Goal: Task Accomplishment & Management: Manage account settings

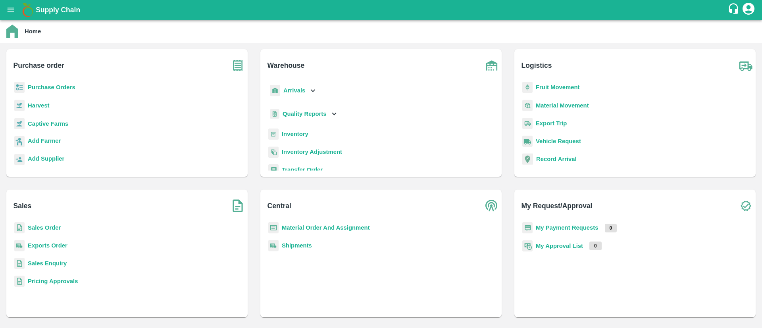
click at [64, 89] on b "Purchase Orders" at bounding box center [52, 87] width 48 height 6
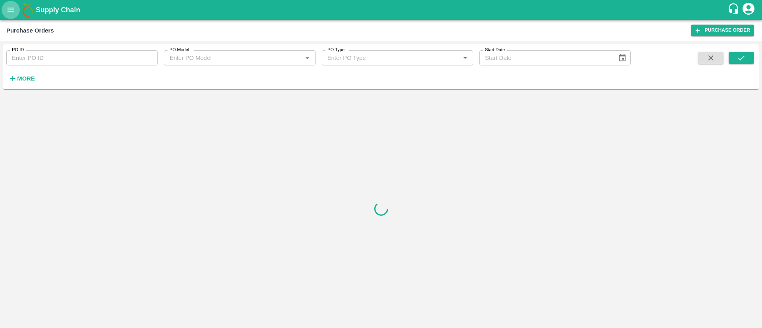
click at [8, 7] on icon "open drawer" at bounding box center [10, 10] width 9 height 9
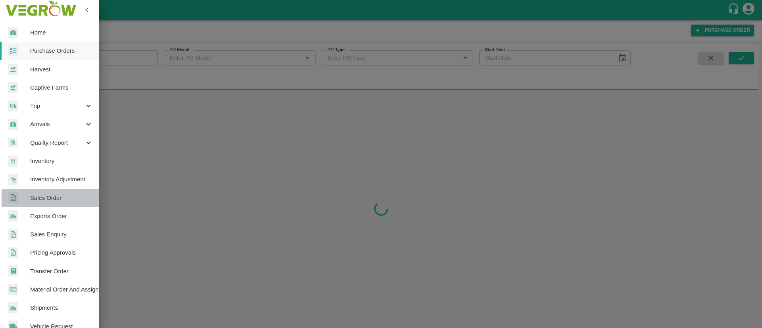
click at [53, 197] on span "Sales Order" at bounding box center [61, 198] width 63 height 9
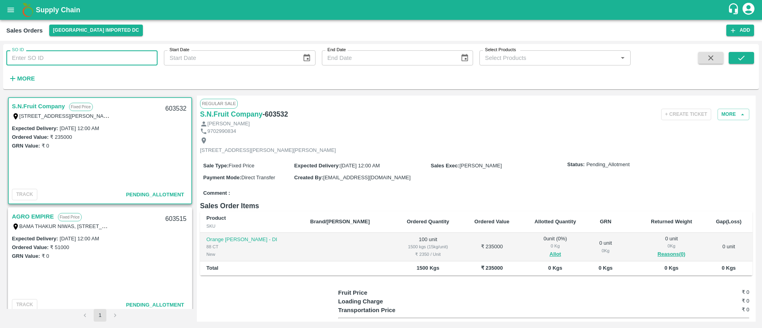
click at [65, 51] on input "SO ID" at bounding box center [81, 57] width 151 height 15
paste input "603514"
click at [737, 54] on icon "submit" at bounding box center [741, 58] width 9 height 9
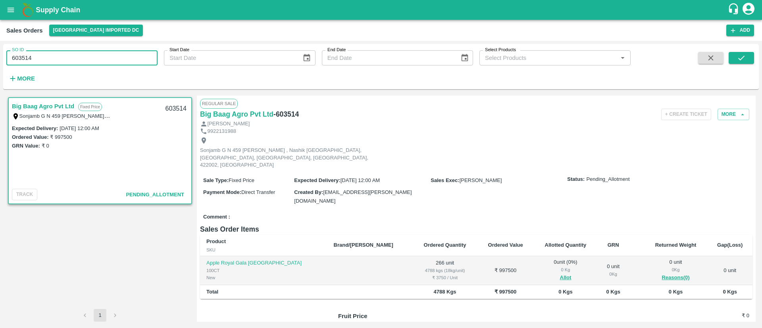
click at [84, 54] on input "603514" at bounding box center [81, 57] width 151 height 15
type input "603514"
paste input "text"
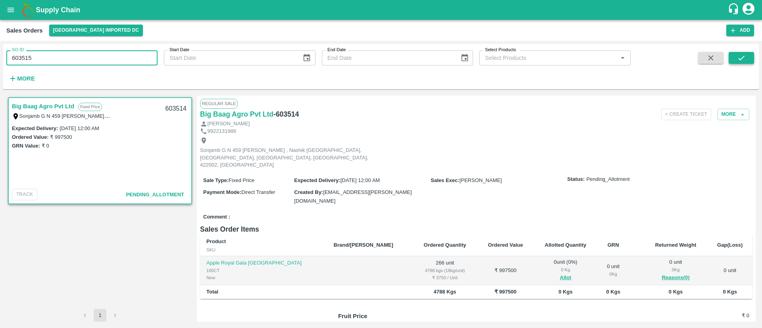
type input "603515"
click at [741, 59] on icon "submit" at bounding box center [741, 58] width 6 height 5
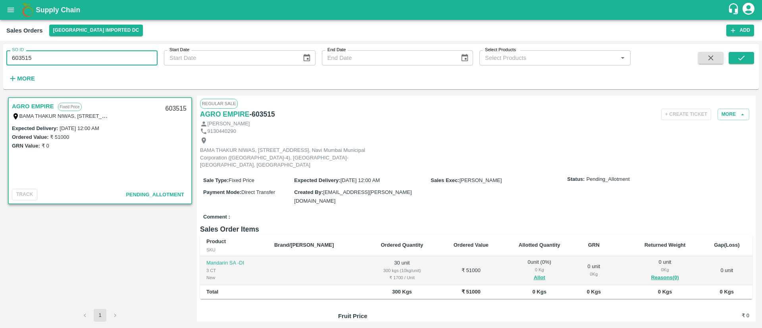
click at [111, 52] on input "603515" at bounding box center [81, 57] width 151 height 15
paste input "text"
type input "603532"
click at [740, 60] on icon "submit" at bounding box center [741, 58] width 6 height 5
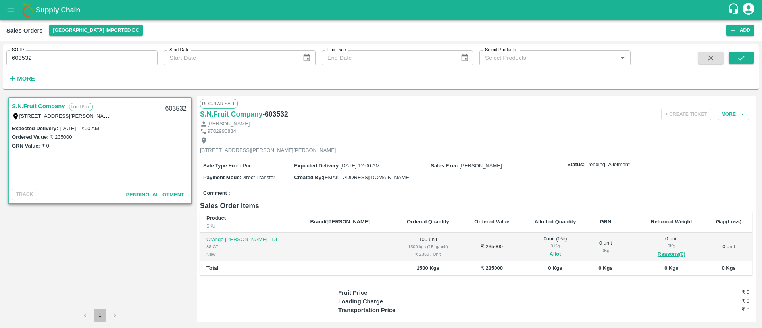
click at [549, 259] on button "Allot" at bounding box center [555, 254] width 12 height 9
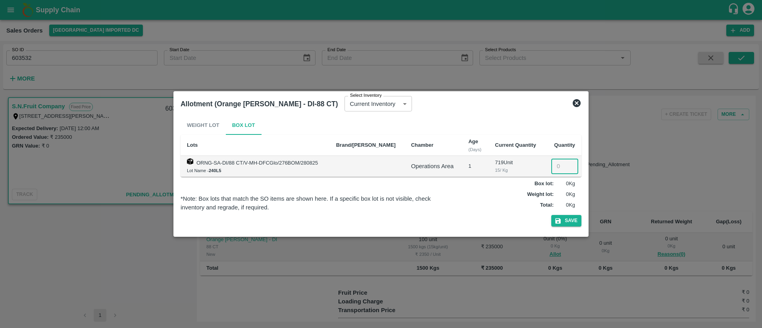
click at [559, 165] on input "number" at bounding box center [564, 166] width 27 height 15
type input "100"
click at [568, 217] on button "Save" at bounding box center [566, 221] width 30 height 12
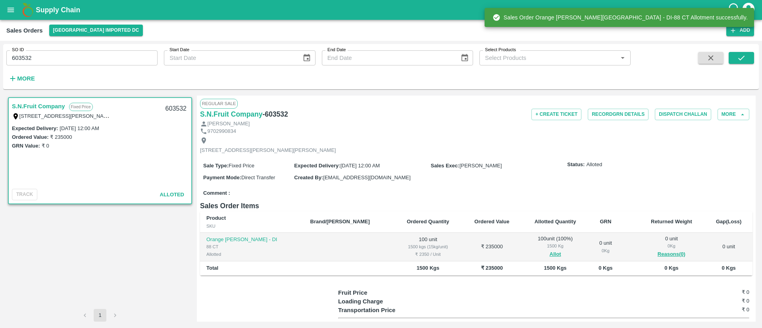
click at [278, 115] on h6 "- 603532" at bounding box center [275, 114] width 25 height 11
copy h6 "603532"
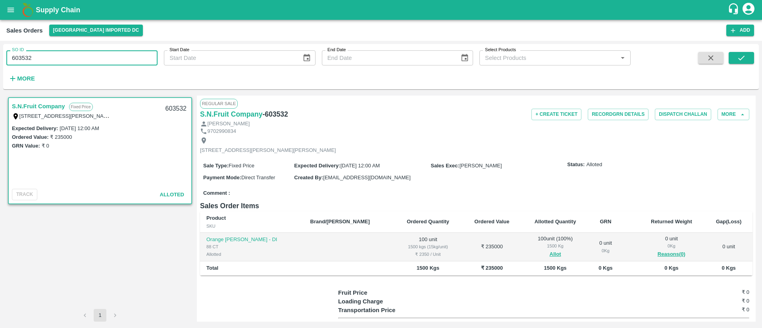
click at [92, 54] on input "603532" at bounding box center [81, 57] width 151 height 15
type input "603532"
click at [7, 2] on button "open drawer" at bounding box center [11, 10] width 18 height 18
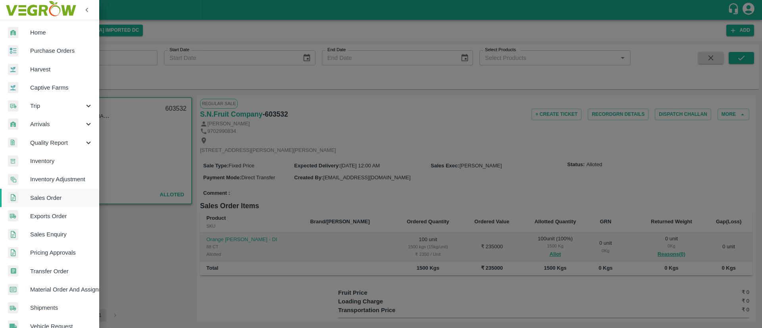
click at [52, 46] on span "Purchase Orders" at bounding box center [61, 50] width 63 height 9
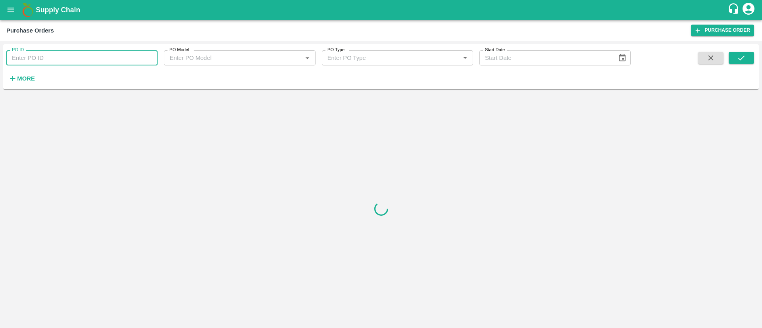
click at [87, 57] on input "PO ID" at bounding box center [81, 57] width 151 height 15
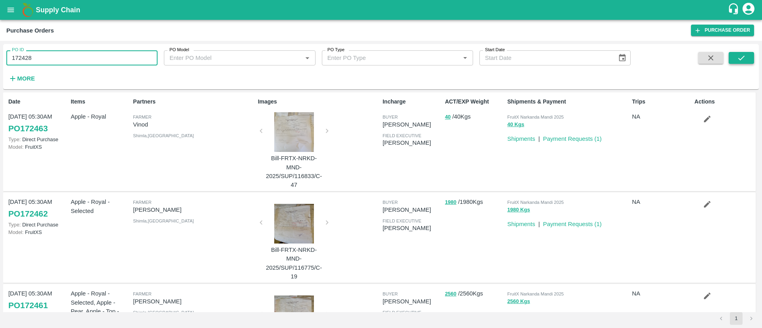
type input "172428"
click at [745, 58] on icon "submit" at bounding box center [741, 58] width 9 height 9
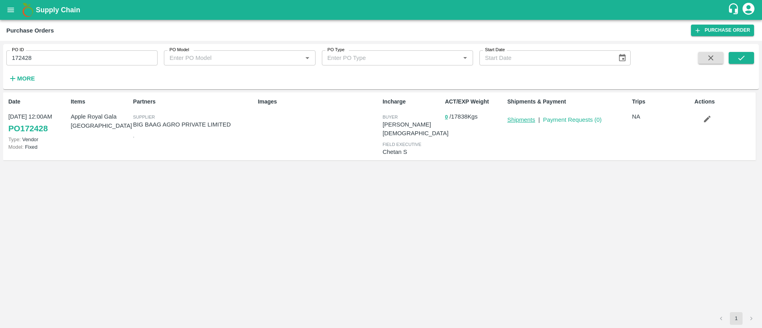
click at [529, 120] on link "Shipments" at bounding box center [521, 120] width 28 height 6
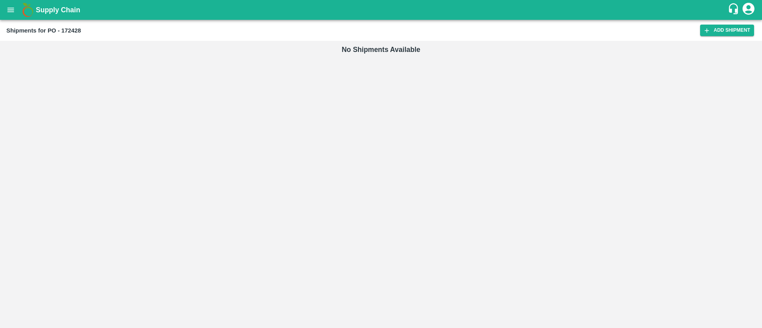
click at [740, 30] on link "Add Shipment" at bounding box center [727, 31] width 54 height 12
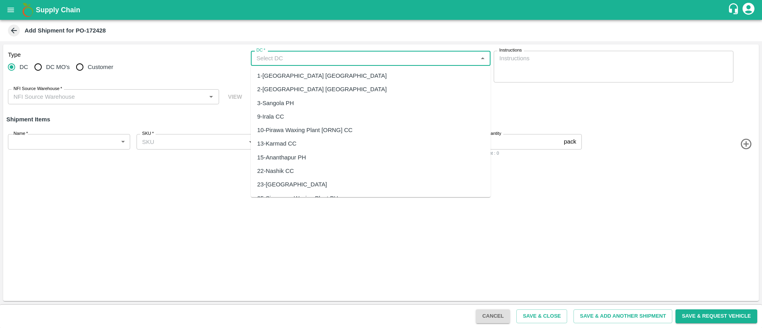
click at [283, 55] on input "DC   *" at bounding box center [364, 58] width 222 height 10
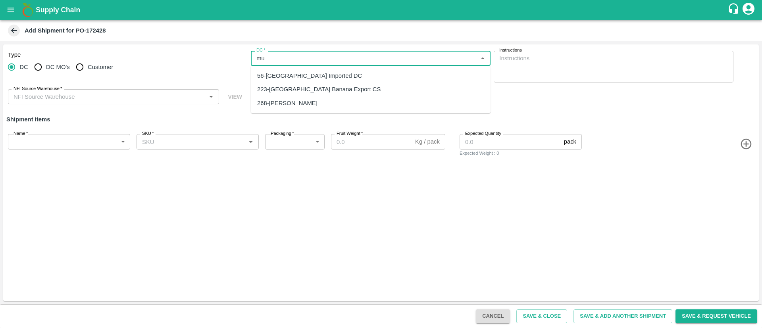
click at [313, 76] on div "56-[GEOGRAPHIC_DATA] Imported DC" at bounding box center [309, 75] width 105 height 9
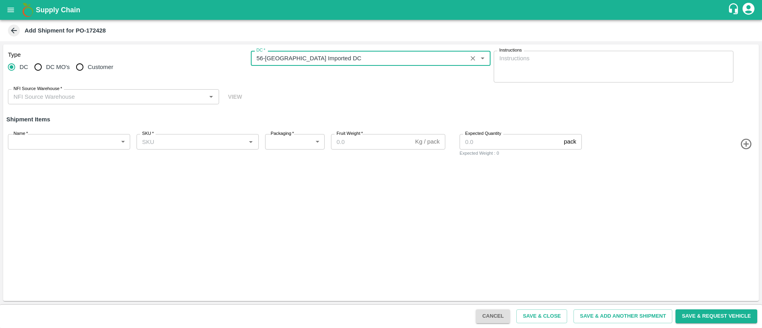
type input "56-[GEOGRAPHIC_DATA] Imported DC"
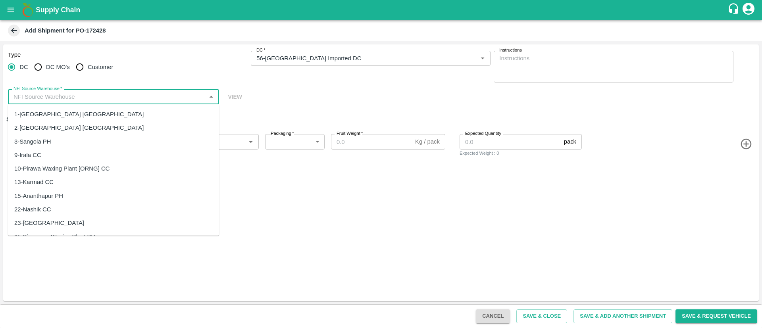
click at [87, 97] on input "NFI Source Warehouse   *" at bounding box center [106, 97] width 193 height 10
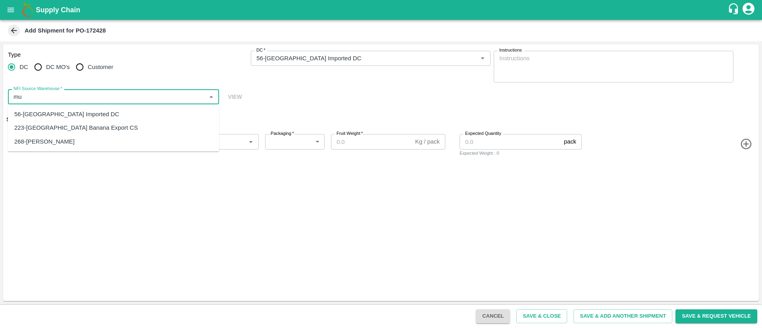
click at [71, 111] on div "56-Mumbai Imported DC" at bounding box center [66, 114] width 105 height 9
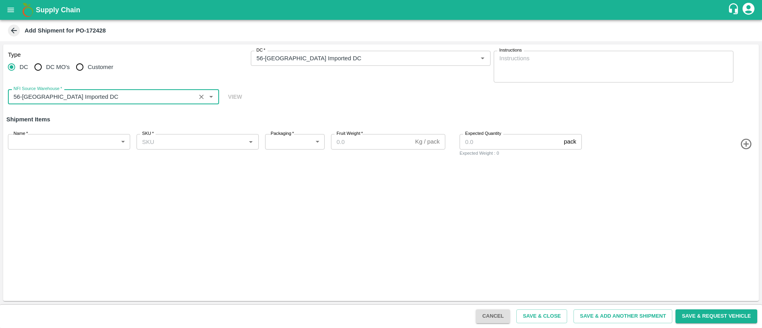
type input "56-Mumbai Imported DC"
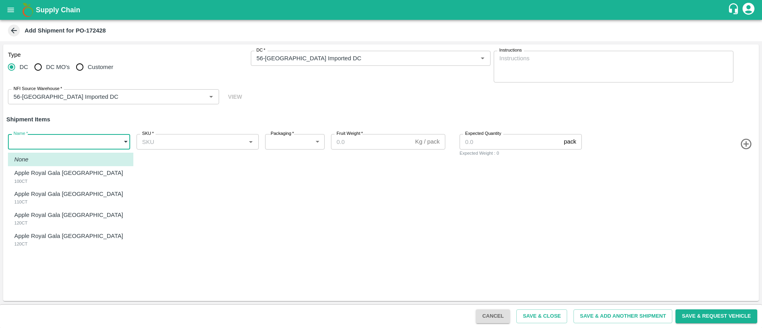
click at [75, 138] on body "Supply Chain Add Shipment for PO-172428 Type DC DC MO's Customer DC   * DC   * …" at bounding box center [381, 164] width 762 height 328
click at [76, 179] on div "Apple Royal Gala NZ 100CT" at bounding box center [70, 177] width 113 height 16
type input "1960204"
type input "276"
type input "18"
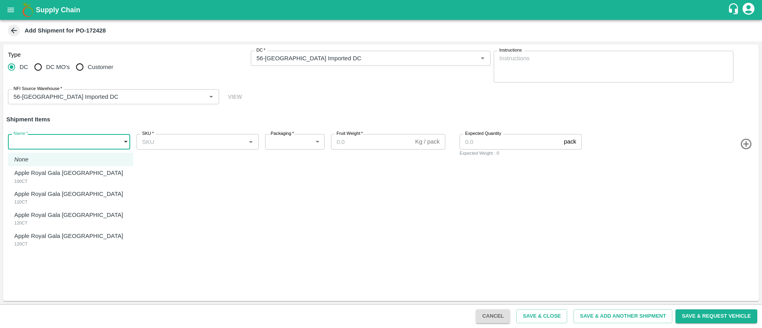
type input "244"
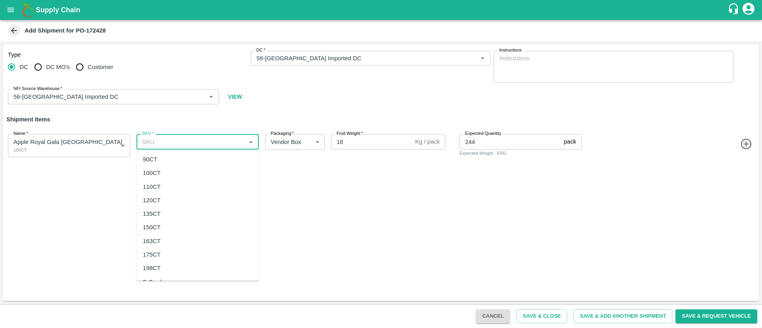
click at [181, 140] on input "SKU   *" at bounding box center [191, 141] width 104 height 10
click at [171, 167] on div "100CT" at bounding box center [197, 172] width 122 height 13
type input "100CT"
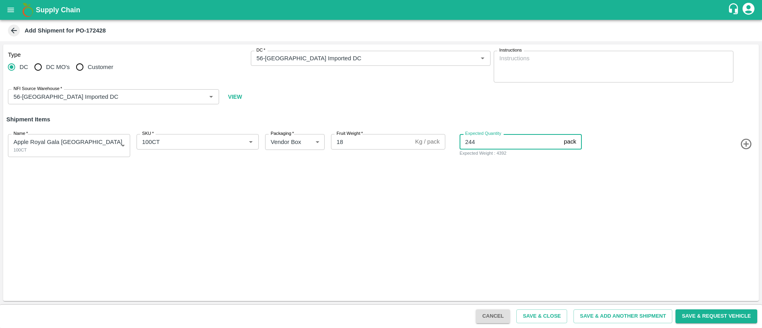
click at [479, 142] on input "244" at bounding box center [509, 141] width 101 height 15
type input "651"
click at [748, 144] on icon "button" at bounding box center [745, 144] width 11 height 11
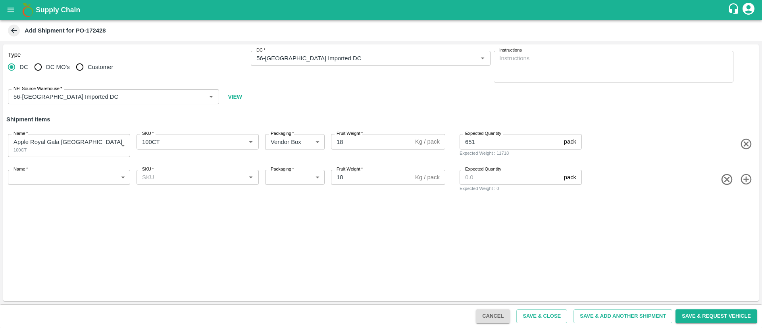
click at [90, 177] on body "Supply Chain Add Shipment for PO-172428 Type DC DC MO's Customer DC   * DC   * …" at bounding box center [381, 164] width 762 height 328
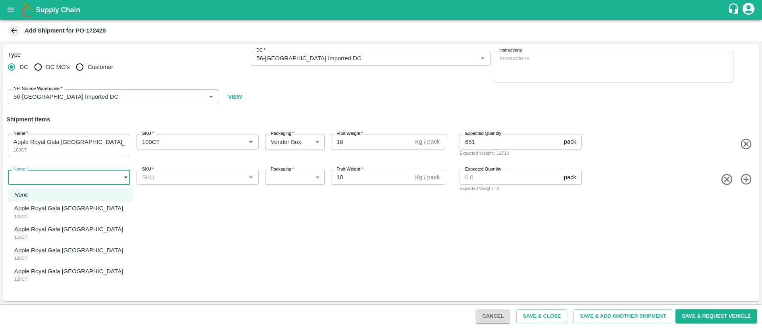
click at [78, 232] on div "Apple Royal Gala NZ 110CT" at bounding box center [70, 233] width 113 height 16
type input "1960205"
type input "276"
type input "110"
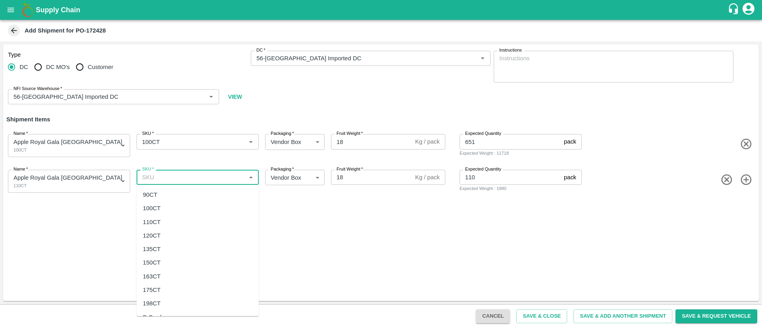
click at [196, 178] on input "SKU   *" at bounding box center [191, 177] width 104 height 10
click at [172, 224] on div "110CT" at bounding box center [197, 221] width 122 height 13
type input "110CT"
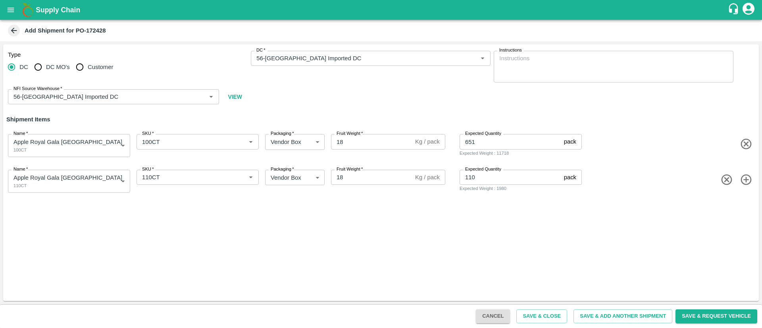
click at [749, 182] on icon "button" at bounding box center [745, 179] width 13 height 13
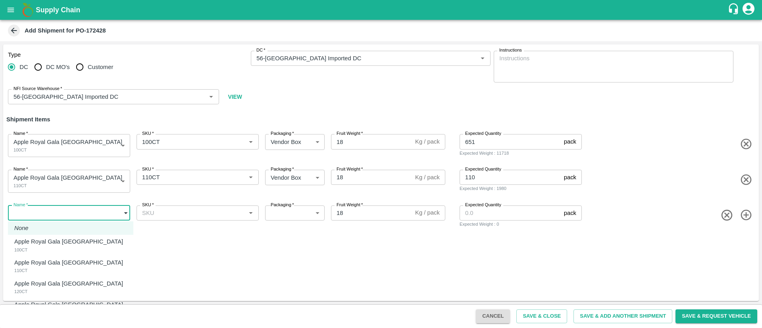
click at [60, 217] on body "Supply Chain Add Shipment for PO-172428 Type DC DC MO's Customer DC   * DC   * …" at bounding box center [381, 164] width 762 height 328
click at [48, 283] on p "Apple Royal Gala [GEOGRAPHIC_DATA]" at bounding box center [68, 283] width 109 height 9
type input "1960206"
type input "276"
type input "393"
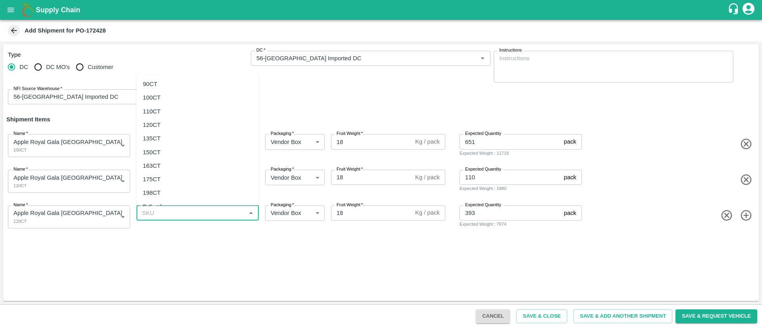
click at [191, 211] on input "SKU   *" at bounding box center [191, 213] width 104 height 10
click at [149, 126] on div "120CT" at bounding box center [152, 125] width 18 height 9
type input "120CT"
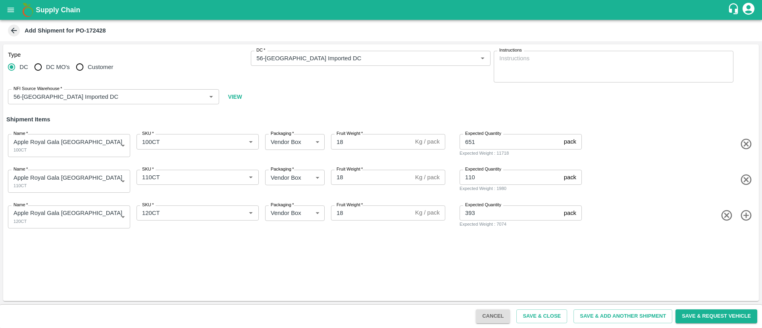
click at [745, 213] on icon "button" at bounding box center [745, 215] width 11 height 11
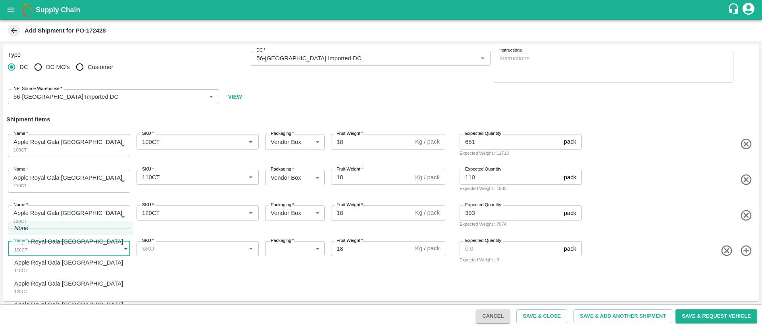
click at [74, 247] on body "Supply Chain Add Shipment for PO-172428 Type DC DC MO's Customer DC   * DC   * …" at bounding box center [381, 164] width 762 height 328
click at [67, 303] on p "Apple Royal Gala [GEOGRAPHIC_DATA]" at bounding box center [68, 304] width 109 height 9
type input "1960207"
type input "276"
type input "244"
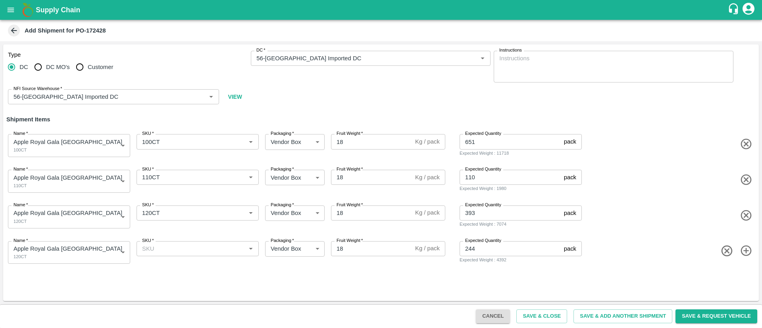
click at [486, 288] on div "Type DC DC MO's Customer DC   * DC   * Instructions x Instructions NFI Source W…" at bounding box center [380, 172] width 755 height 257
click at [169, 253] on input "SKU   *" at bounding box center [191, 249] width 104 height 10
click at [164, 163] on div "120CT" at bounding box center [197, 160] width 122 height 13
type input "120CT"
click at [310, 279] on div "Type DC DC MO's Customer DC   * DC   * Instructions x Instructions NFI Source W…" at bounding box center [380, 172] width 755 height 257
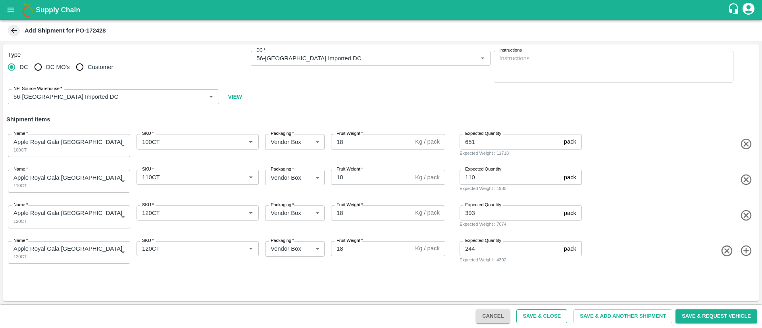
click at [550, 312] on button "Save & Close" at bounding box center [541, 316] width 51 height 14
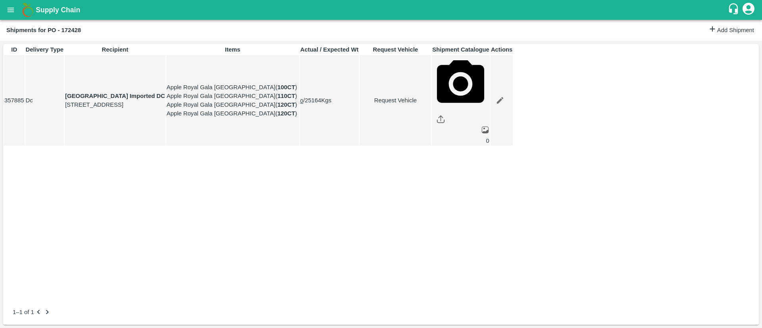
click at [15, 11] on icon "open drawer" at bounding box center [10, 10] width 9 height 9
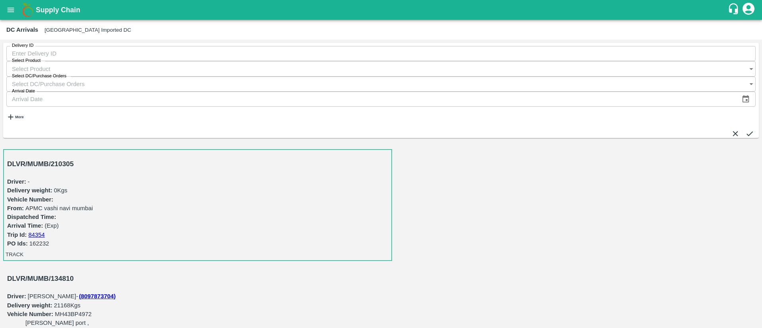
click at [13, 14] on icon "open drawer" at bounding box center [10, 10] width 9 height 9
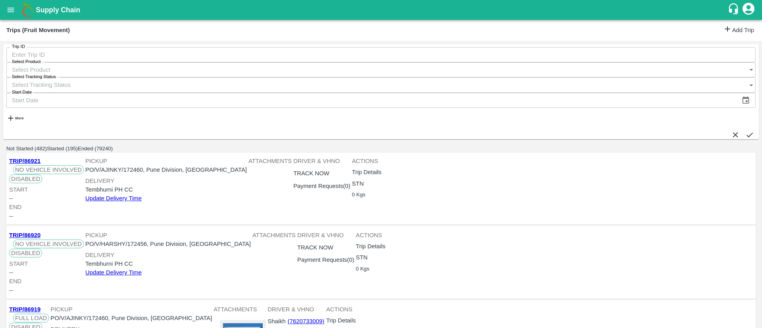
click at [743, 29] on link "Add Trip" at bounding box center [738, 31] width 31 height 12
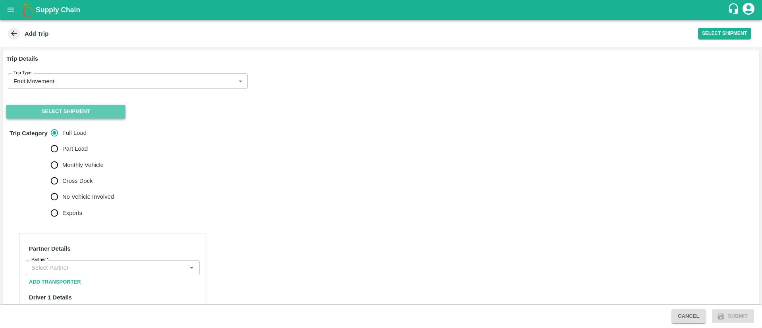
click at [92, 116] on button "Select Shipment" at bounding box center [65, 112] width 119 height 14
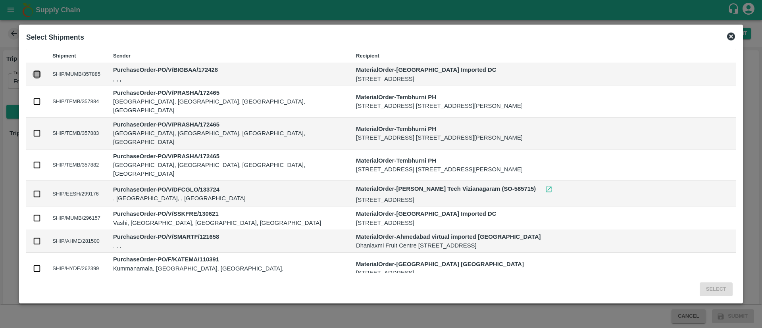
click at [41, 76] on input "checkbox" at bounding box center [37, 74] width 9 height 9
checkbox input "true"
click at [699, 286] on button "Select" at bounding box center [715, 289] width 33 height 14
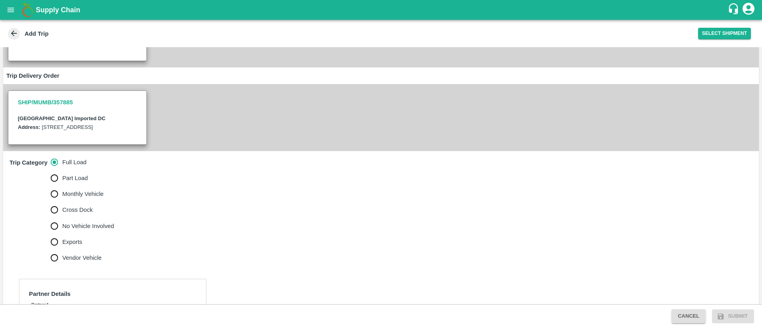
scroll to position [119, 0]
click at [87, 230] on span "No Vehicle Involved" at bounding box center [88, 225] width 52 height 9
click at [62, 233] on input "No Vehicle Involved" at bounding box center [54, 225] width 16 height 16
radio input "true"
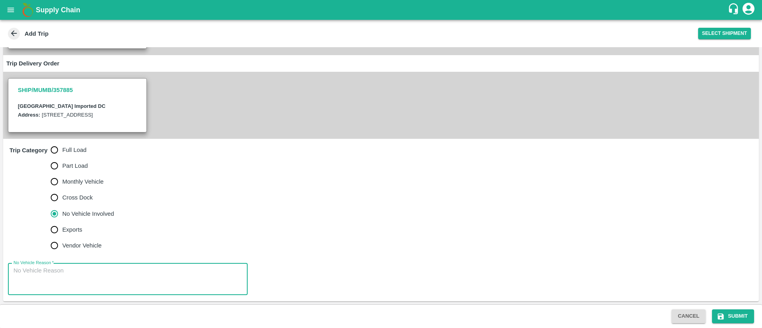
click at [164, 278] on textarea "No Vehicle Reason   *" at bounding box center [127, 279] width 228 height 25
type textarea "NA"
click at [735, 313] on button "Submit" at bounding box center [733, 316] width 42 height 14
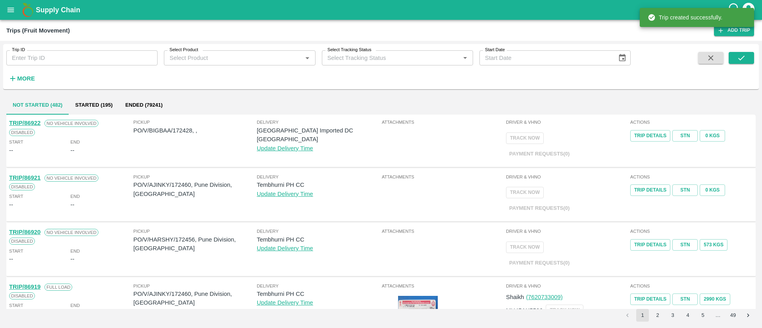
click at [186, 129] on p "PO/V/BIGBAA/172428, ," at bounding box center [194, 130] width 123 height 9
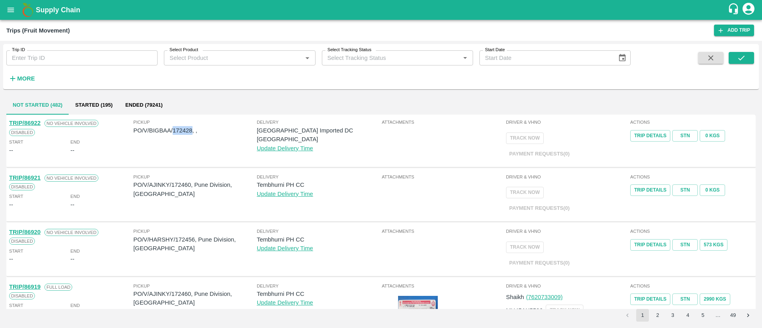
copy p "172428"
click at [12, 11] on icon "open drawer" at bounding box center [10, 10] width 9 height 9
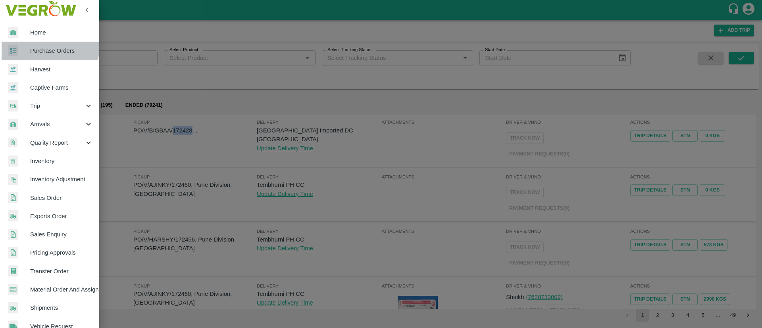
click at [45, 49] on span "Purchase Orders" at bounding box center [61, 50] width 63 height 9
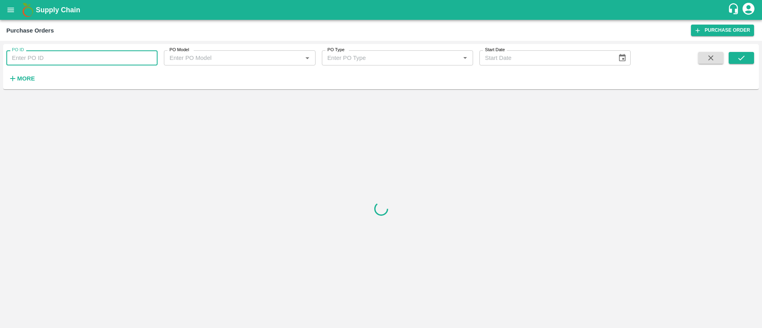
click at [77, 56] on input "PO ID" at bounding box center [81, 57] width 151 height 15
paste input "172428"
type input "172428"
click at [738, 58] on icon "submit" at bounding box center [741, 58] width 9 height 9
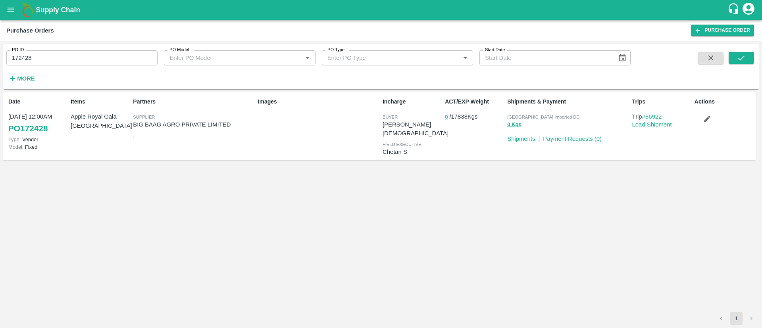
click at [648, 123] on link "Load Shipment" at bounding box center [652, 124] width 40 height 6
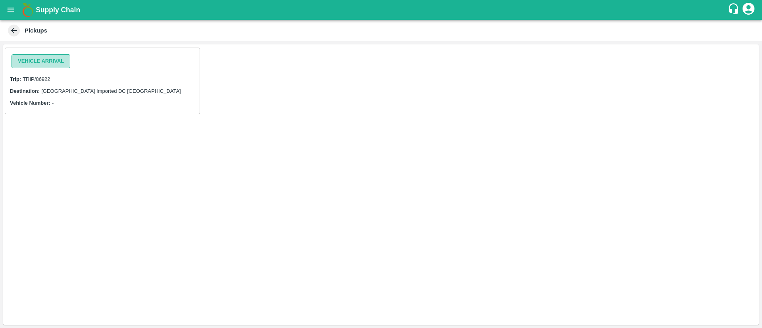
click at [65, 62] on button "Vehicle Arrival" at bounding box center [41, 61] width 59 height 14
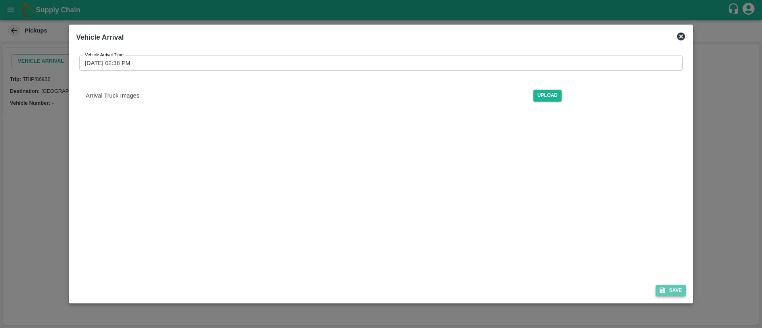
click at [678, 288] on button "Save" at bounding box center [670, 291] width 30 height 12
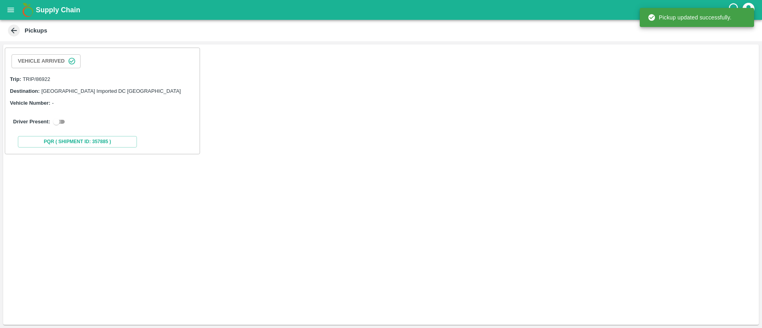
click at [60, 118] on input "checkbox" at bounding box center [56, 122] width 29 height 10
checkbox input "true"
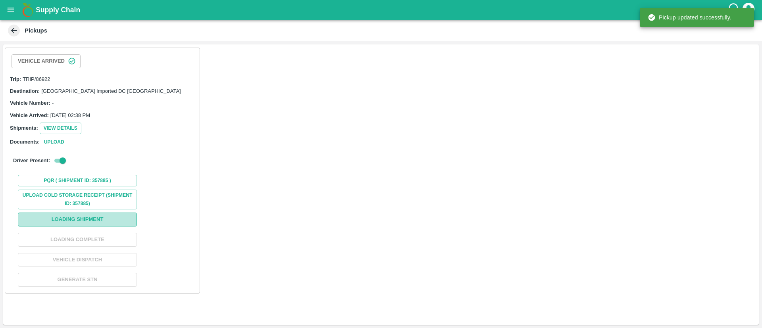
click at [86, 215] on button "Loading Shipment" at bounding box center [77, 220] width 119 height 14
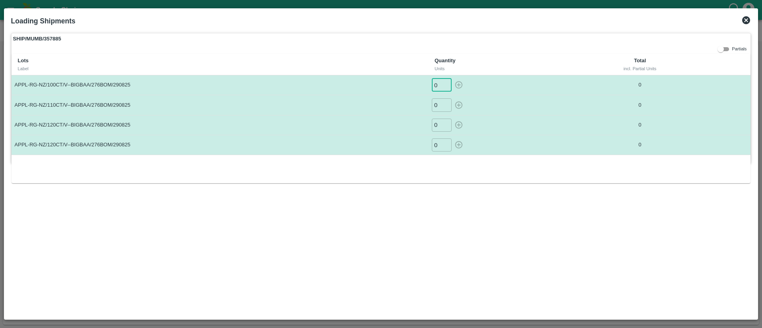
click at [436, 86] on input "0" at bounding box center [442, 85] width 20 height 13
click at [435, 85] on input "0" at bounding box center [442, 85] width 20 height 13
click at [461, 83] on icon "button" at bounding box center [458, 85] width 9 height 9
type input "0"
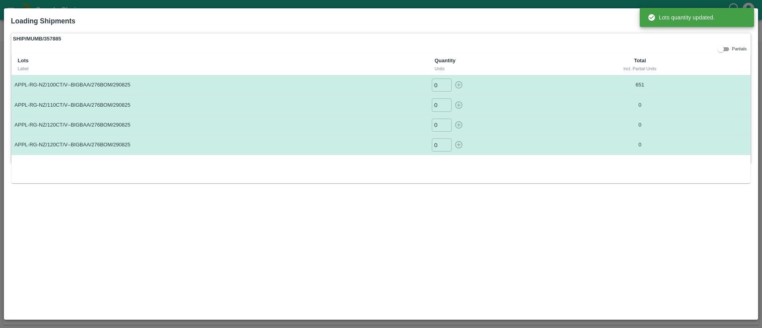
click at [439, 103] on input "0" at bounding box center [442, 104] width 20 height 13
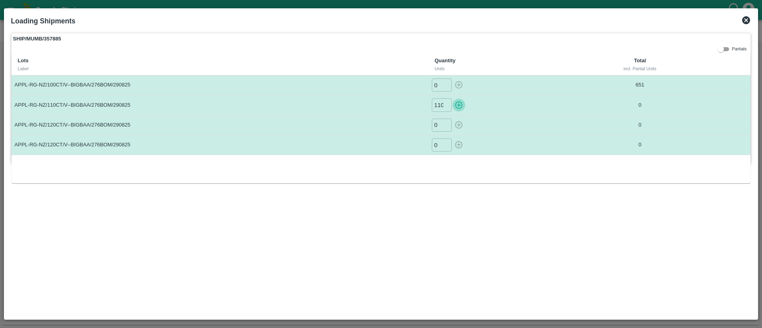
click at [462, 103] on icon "button" at bounding box center [458, 105] width 9 height 9
type input "0"
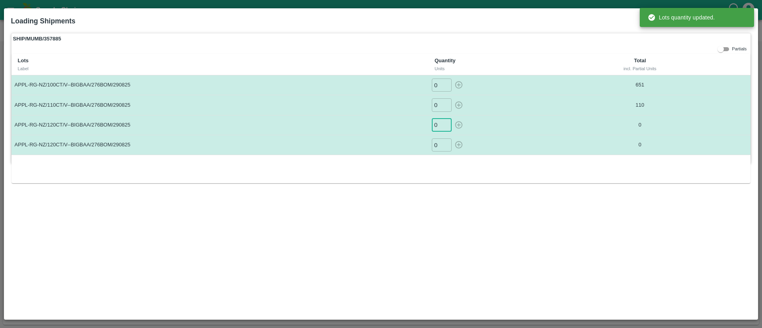
click at [437, 123] on input "0" at bounding box center [442, 125] width 20 height 13
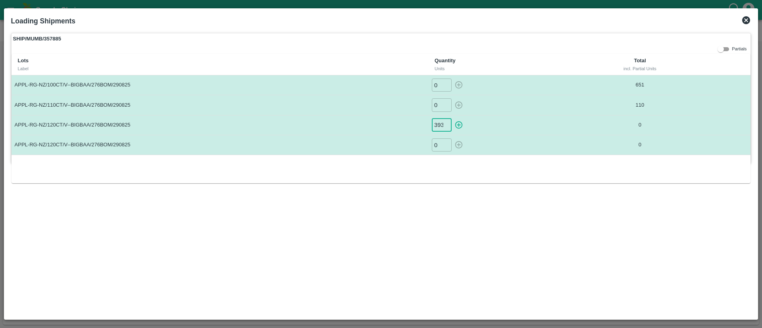
click at [457, 123] on icon "button" at bounding box center [458, 125] width 9 height 9
type input "0"
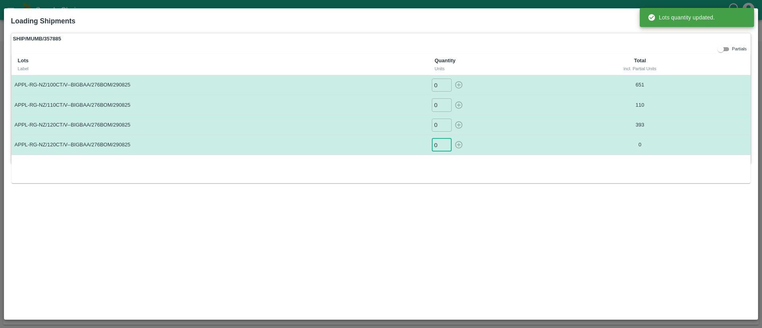
click at [440, 144] on input "0" at bounding box center [442, 144] width 20 height 13
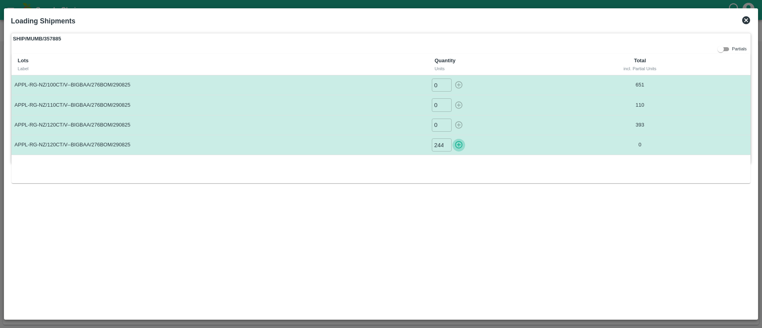
click at [458, 143] on icon "button" at bounding box center [458, 144] width 9 height 9
type input "0"
click at [747, 20] on icon at bounding box center [746, 20] width 10 height 10
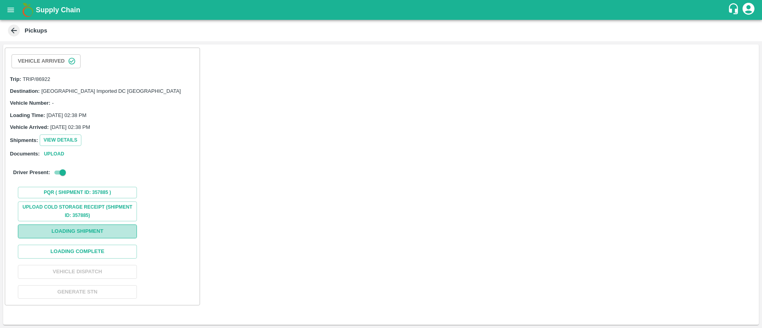
click at [104, 232] on button "Loading Shipment" at bounding box center [77, 232] width 119 height 14
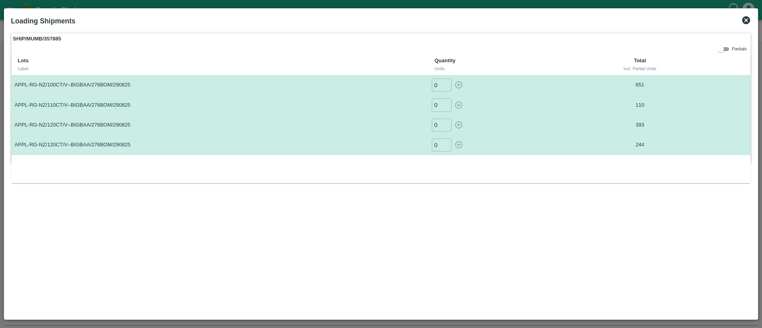
click at [747, 24] on icon at bounding box center [746, 20] width 10 height 10
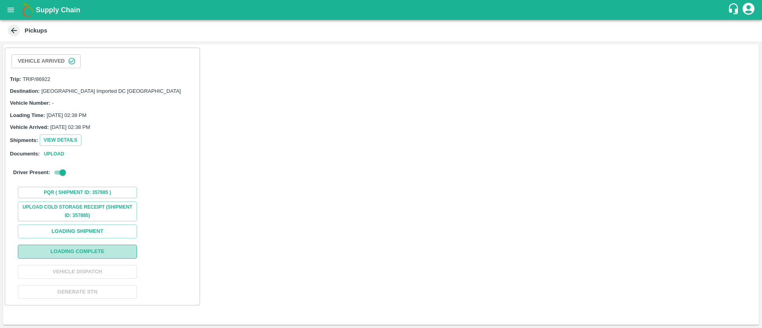
click at [117, 247] on button "Loading Complete" at bounding box center [77, 252] width 119 height 14
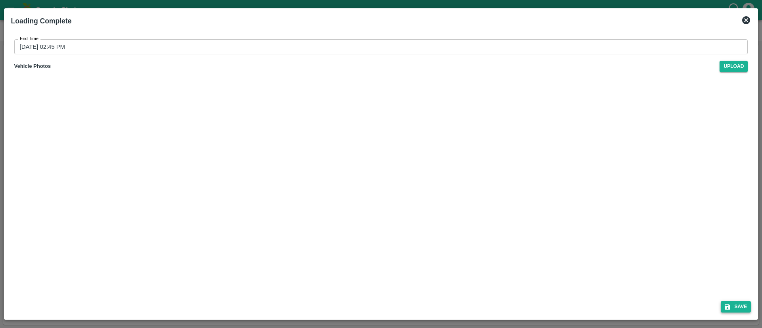
drag, startPoint x: 743, startPoint y: 299, endPoint x: 731, endPoint y: 305, distance: 13.0
click at [731, 305] on div "Save" at bounding box center [381, 305] width 746 height 21
click at [731, 305] on button "Save" at bounding box center [735, 307] width 30 height 12
type input "[DATE] 02:46 PM"
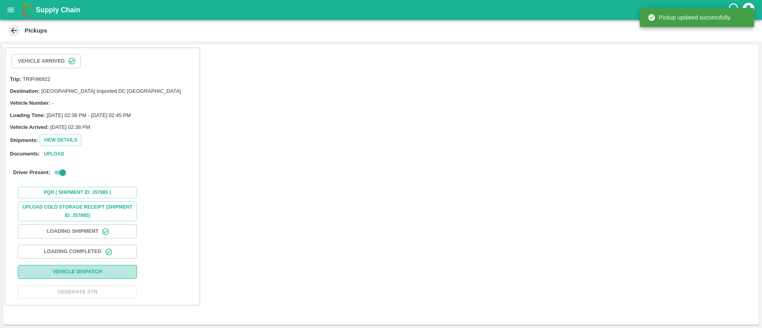
click at [120, 273] on button "Vehicle Dispatch" at bounding box center [77, 272] width 119 height 14
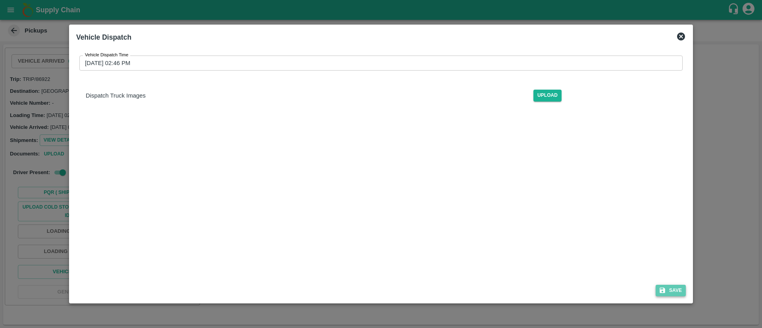
click at [672, 286] on button "Save" at bounding box center [670, 291] width 30 height 12
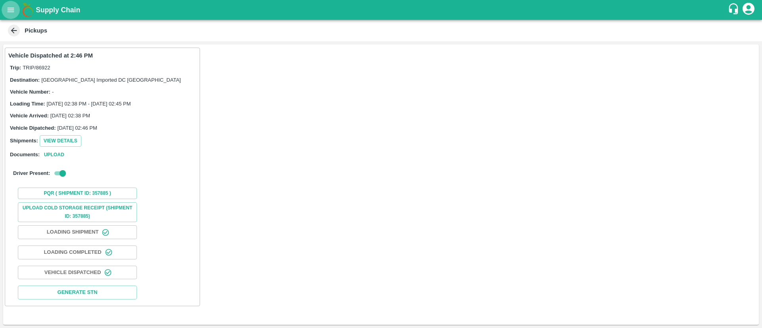
click at [10, 11] on icon "open drawer" at bounding box center [10, 10] width 9 height 9
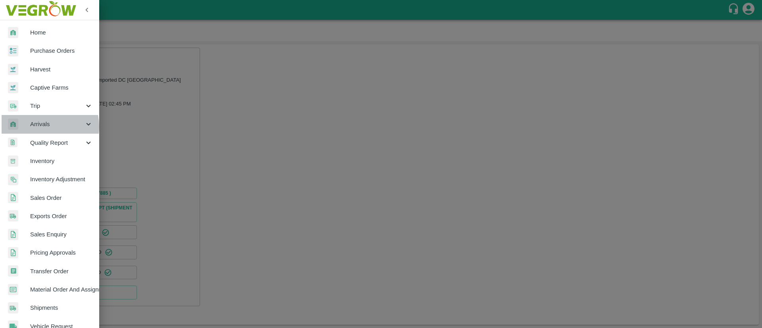
click at [40, 127] on span "Arrivals" at bounding box center [57, 124] width 54 height 9
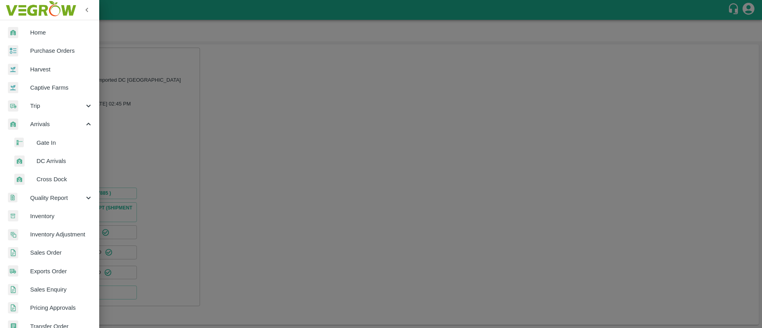
click at [58, 157] on span "DC Arrivals" at bounding box center [64, 161] width 56 height 9
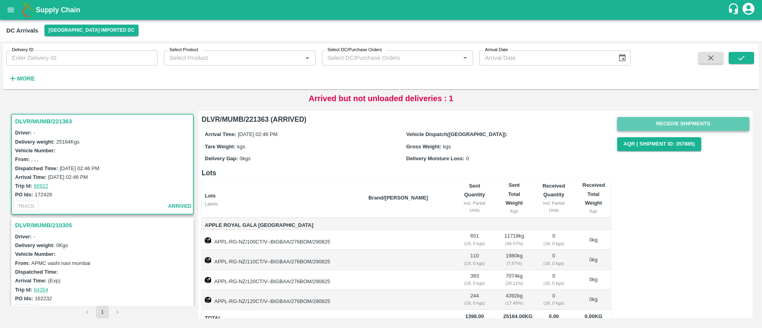
click at [689, 124] on button "Receive Shipments" at bounding box center [683, 124] width 132 height 14
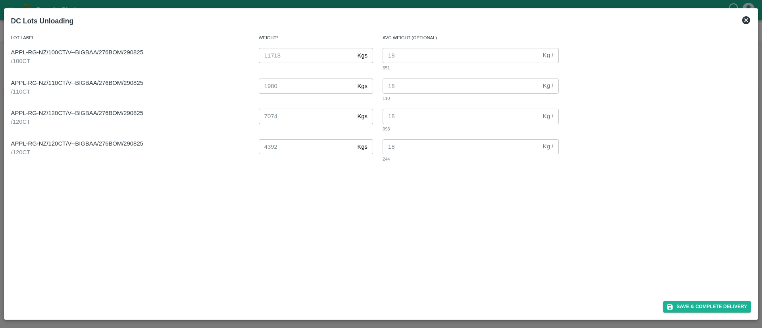
click at [748, 21] on icon at bounding box center [746, 20] width 8 height 8
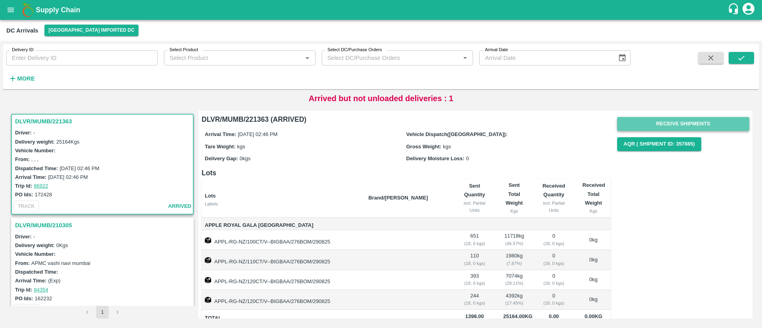
click at [697, 122] on button "Receive Shipments" at bounding box center [683, 124] width 132 height 14
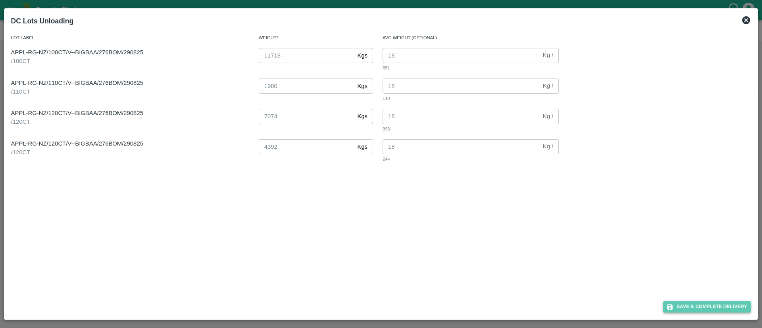
click at [698, 308] on button "Save & Complete Delivery" at bounding box center [707, 307] width 88 height 12
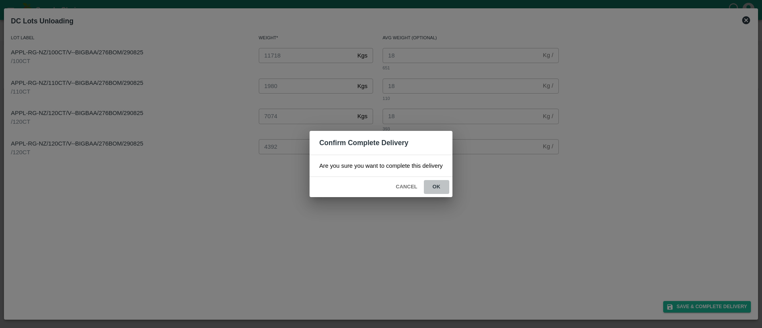
click at [438, 185] on button "ok" at bounding box center [436, 187] width 25 height 14
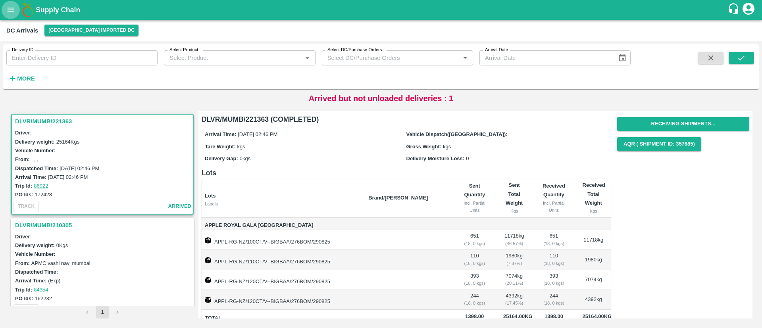
click at [3, 4] on button "open drawer" at bounding box center [11, 10] width 18 height 18
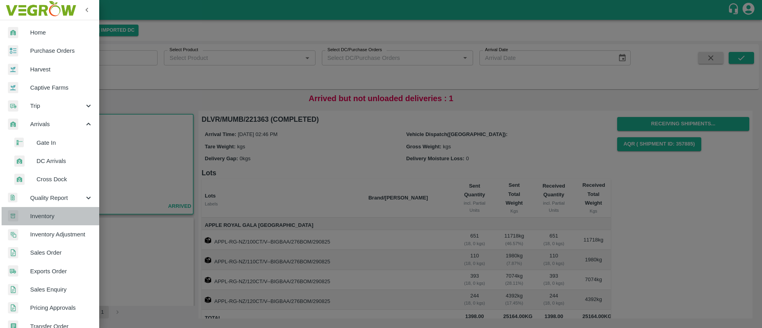
click at [52, 220] on span "Inventory" at bounding box center [61, 216] width 63 height 9
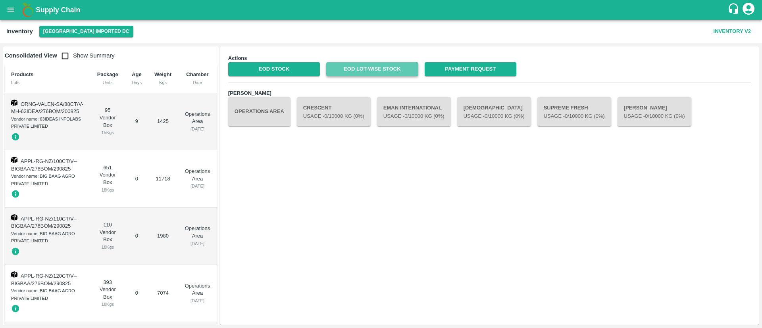
click at [392, 71] on link "EOD Lot-wise Stock" at bounding box center [372, 69] width 92 height 14
click at [6, 8] on button "open drawer" at bounding box center [11, 10] width 18 height 18
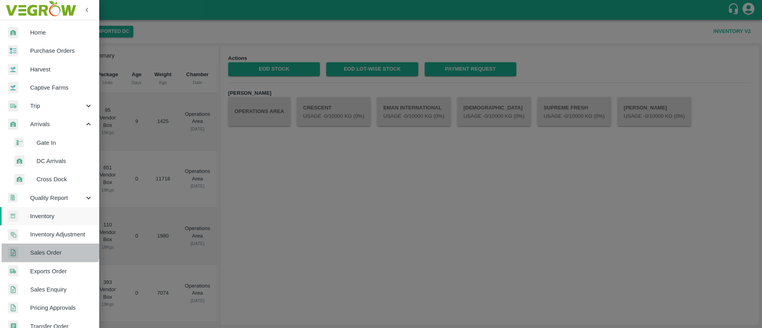
click at [48, 248] on span "Sales Order" at bounding box center [61, 252] width 63 height 9
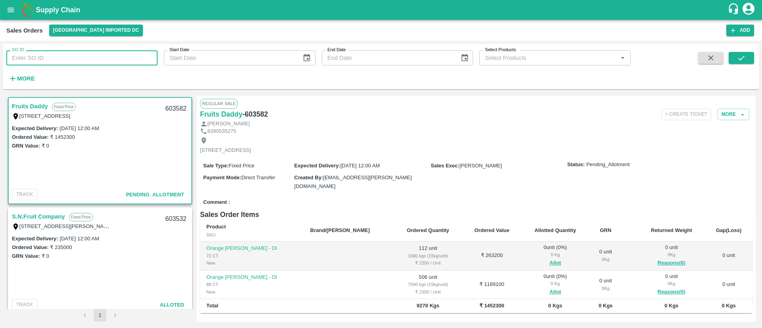
click at [136, 50] on input "SO ID" at bounding box center [81, 57] width 151 height 15
paste input "603514"
type input "603514"
click at [743, 56] on icon "submit" at bounding box center [741, 58] width 6 height 5
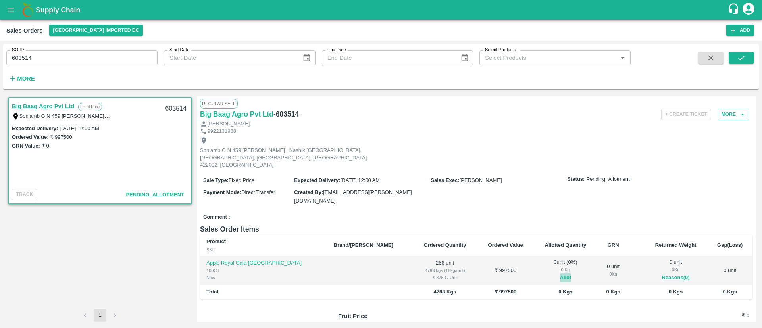
click at [560, 273] on button "Allot" at bounding box center [566, 277] width 12 height 9
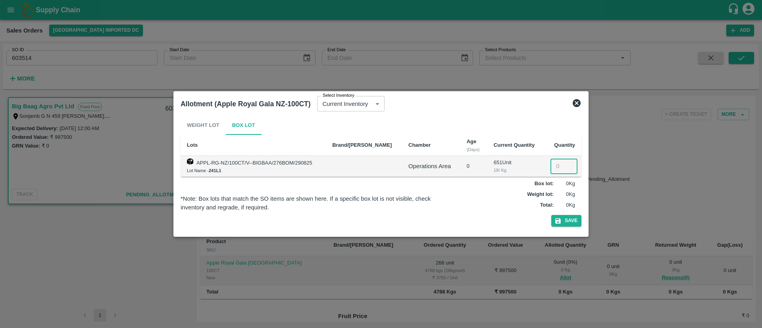
click at [560, 162] on input "number" at bounding box center [563, 166] width 27 height 15
type input "266"
click at [569, 220] on button "Save" at bounding box center [566, 221] width 30 height 12
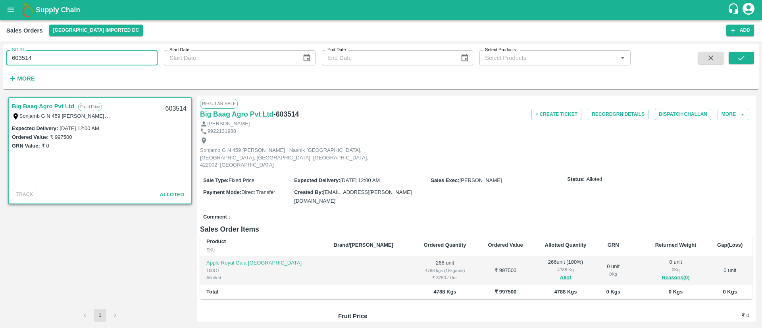
click at [67, 58] on input "603514" at bounding box center [81, 57] width 151 height 15
type input "603515"
click at [750, 58] on button "submit" at bounding box center [740, 58] width 25 height 12
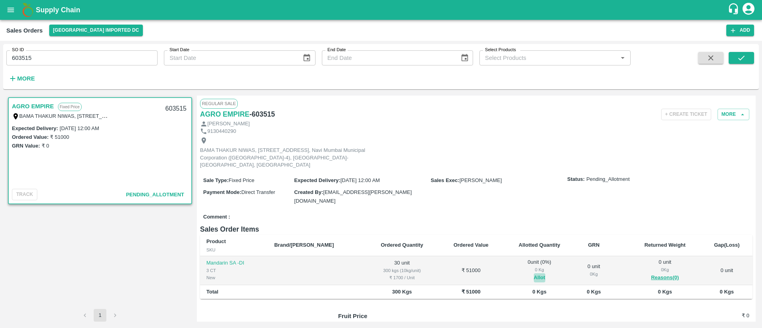
click at [534, 273] on button "Allot" at bounding box center [540, 277] width 12 height 9
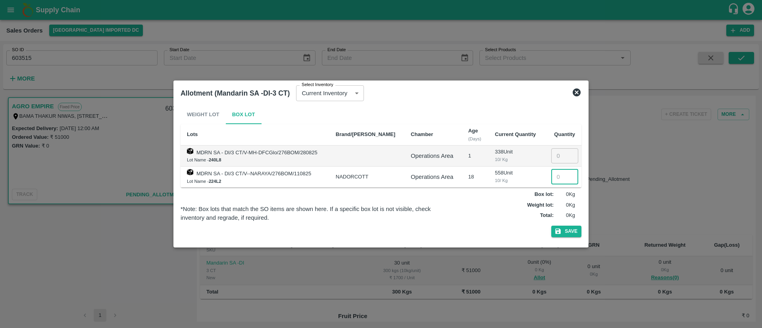
click at [555, 176] on input "number" at bounding box center [564, 176] width 27 height 15
type input "30"
click at [571, 229] on button "Save" at bounding box center [566, 232] width 30 height 12
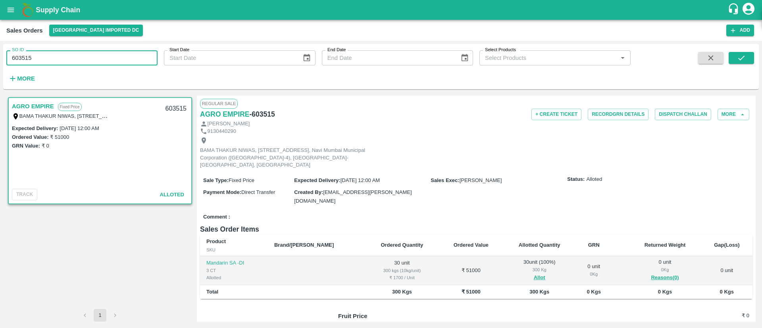
click at [77, 63] on input "603515" at bounding box center [81, 57] width 151 height 15
click at [50, 57] on input "603515" at bounding box center [81, 57] width 151 height 15
paste input "text"
click at [741, 58] on icon "submit" at bounding box center [741, 58] width 9 height 9
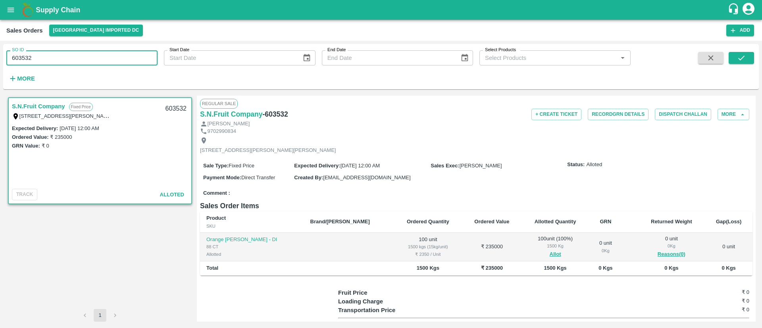
click at [81, 60] on input "603532" at bounding box center [81, 57] width 151 height 15
type input "603532"
paste input "text"
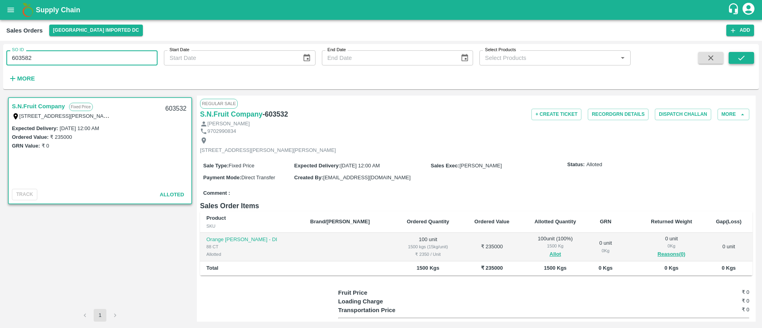
type input "603582"
click at [748, 63] on button "submit" at bounding box center [740, 58] width 25 height 12
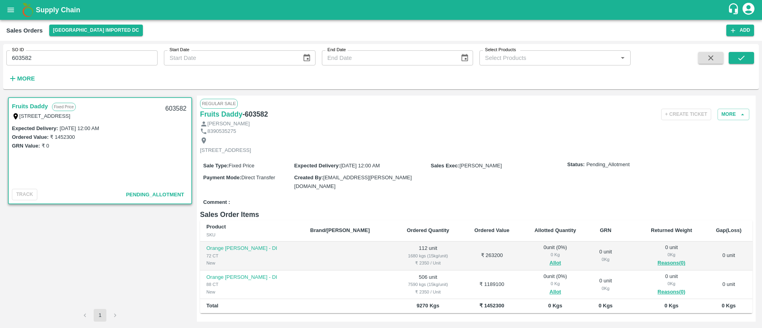
click at [262, 115] on h6 "- 603582" at bounding box center [254, 114] width 25 height 11
click at [257, 109] on h6 "- 603582" at bounding box center [254, 114] width 25 height 11
copy div "- 603582 + Create Ticket More"
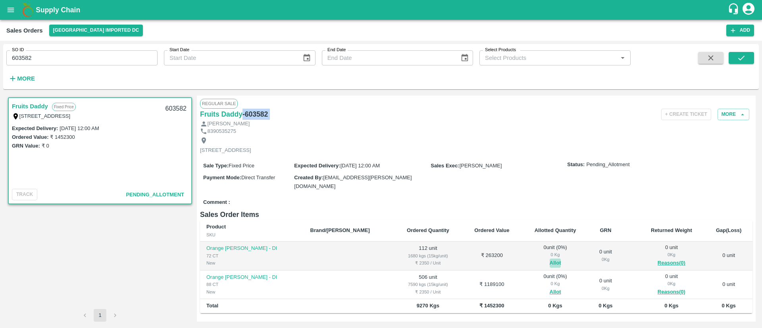
click at [549, 259] on button "Allot" at bounding box center [555, 263] width 12 height 9
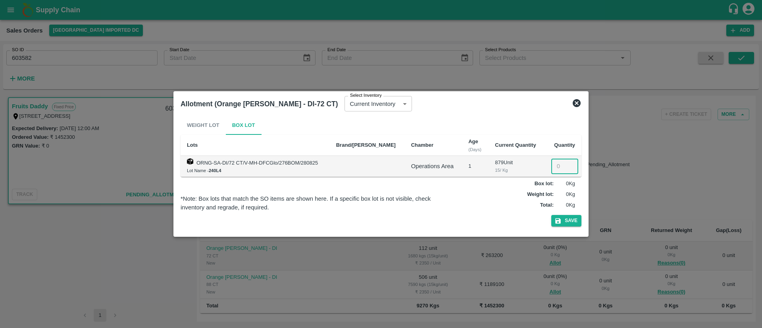
click at [551, 161] on input "number" at bounding box center [564, 166] width 27 height 15
type input "112"
click at [563, 225] on button "Save" at bounding box center [566, 221] width 30 height 12
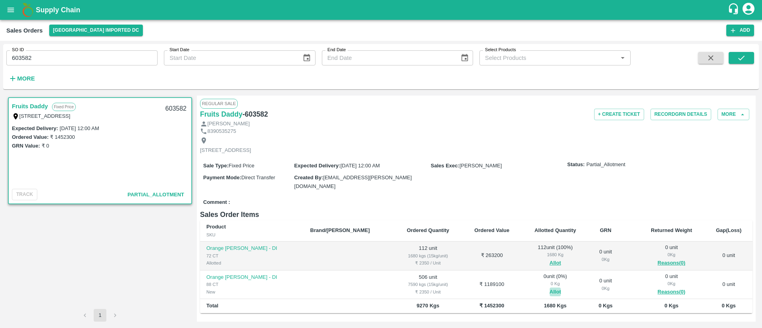
click at [549, 288] on button "Allot" at bounding box center [555, 292] width 12 height 9
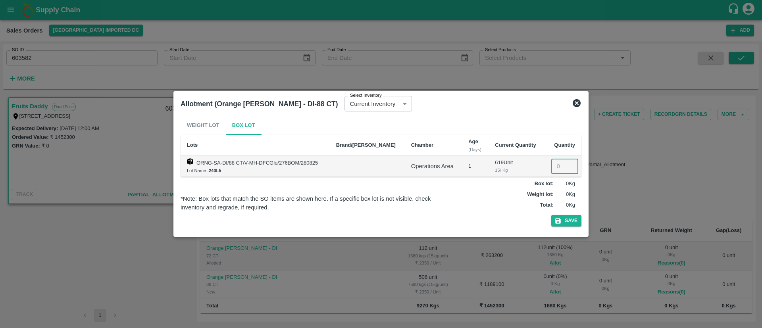
click at [558, 169] on input "number" at bounding box center [564, 166] width 27 height 15
type input "506"
click at [568, 218] on button "Save" at bounding box center [566, 221] width 30 height 12
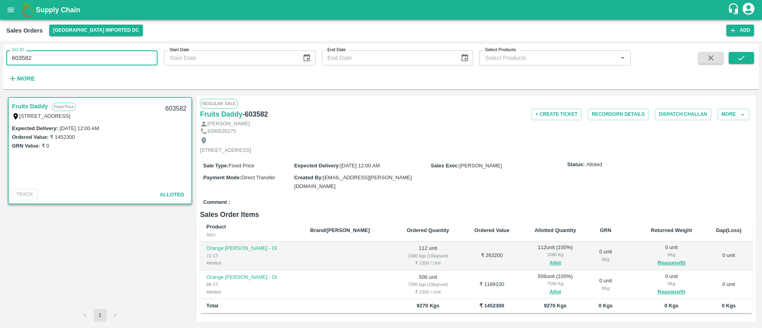
click at [28, 56] on input "603582" at bounding box center [81, 57] width 151 height 15
paste input "text"
type input "603514"
click at [748, 60] on button "submit" at bounding box center [740, 58] width 25 height 12
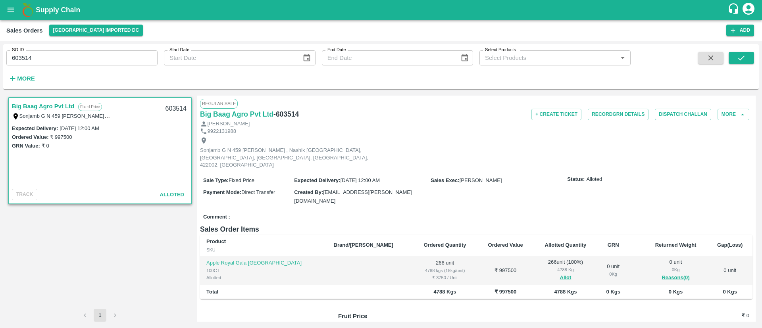
click at [284, 111] on h6 "- 603514" at bounding box center [285, 114] width 25 height 11
copy h6 "603514"
click at [7, 6] on icon "open drawer" at bounding box center [10, 10] width 9 height 9
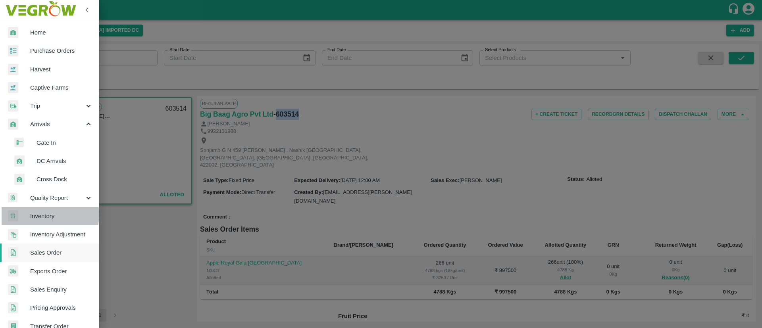
click at [46, 215] on span "Inventory" at bounding box center [61, 216] width 63 height 9
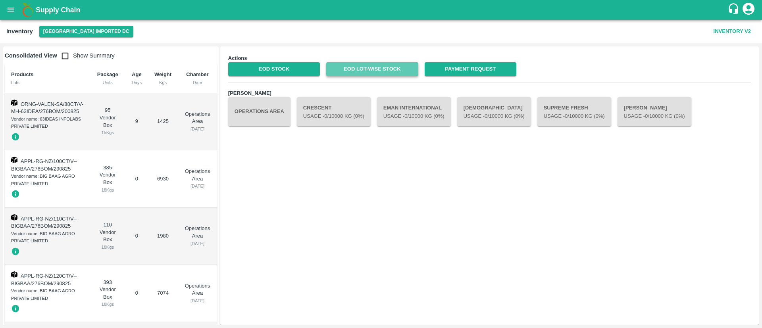
click at [352, 73] on link "EOD Lot-wise Stock" at bounding box center [372, 69] width 92 height 14
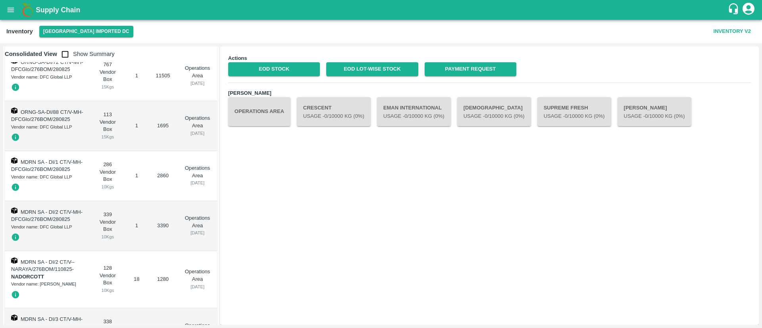
scroll to position [329, 0]
click at [264, 112] on button "Operations Area" at bounding box center [259, 111] width 62 height 29
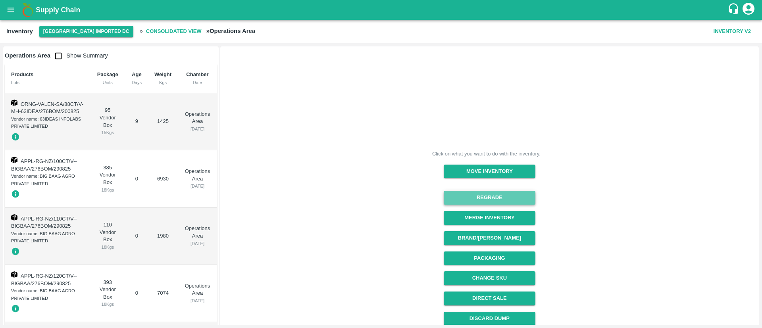
click at [512, 198] on button "Regrade" at bounding box center [489, 198] width 92 height 14
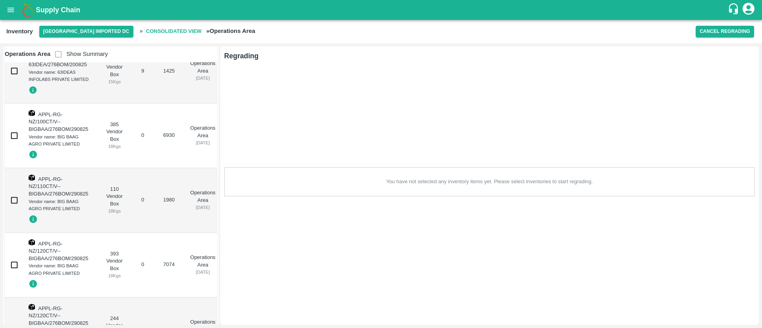
scroll to position [56, 0]
click at [15, 265] on input "checkbox" at bounding box center [14, 264] width 16 height 16
checkbox input "true"
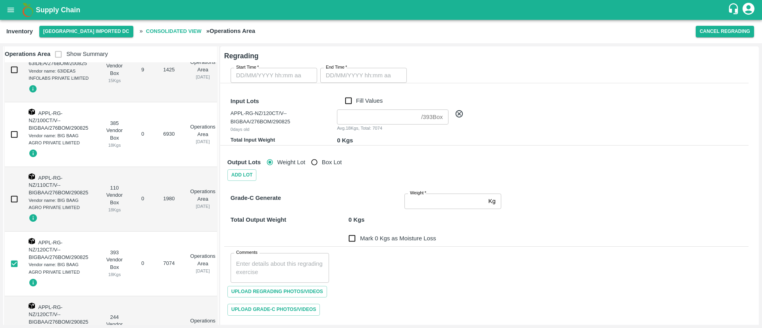
type input "DD/MM/YYYY hh:mm aa"
click at [287, 77] on input "DD/MM/YYYY hh:mm aa" at bounding box center [270, 75] width 81 height 15
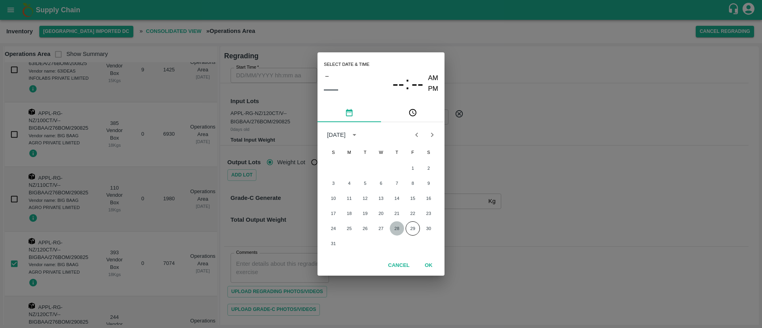
click at [397, 226] on button "28" at bounding box center [397, 228] width 14 height 14
type input "[DATE] 12:00 AM"
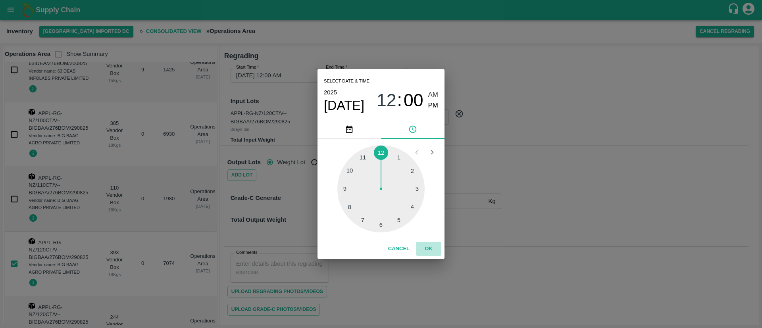
click at [434, 248] on button "OK" at bounding box center [428, 249] width 25 height 14
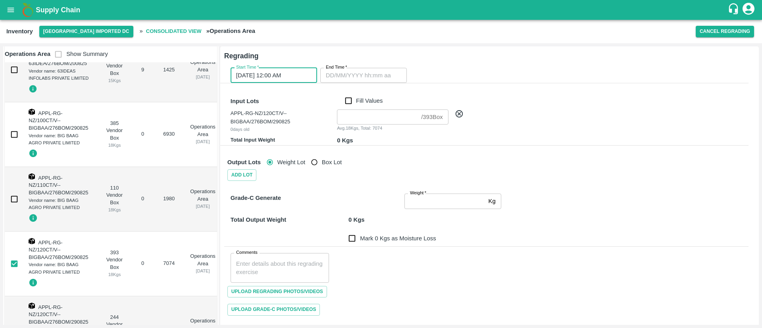
type input "DD/MM/YYYY hh:mm aa"
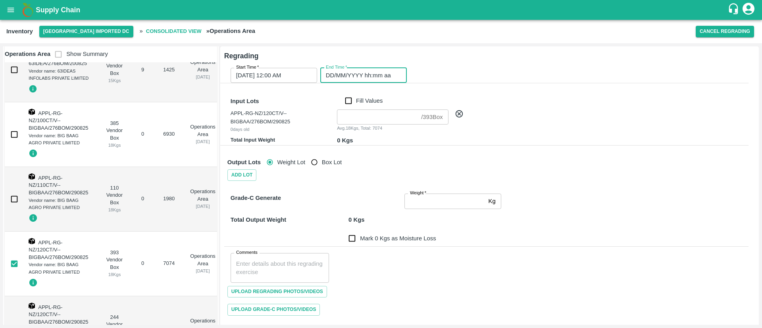
click at [375, 74] on input "DD/MM/YYYY hh:mm aa" at bounding box center [360, 75] width 81 height 15
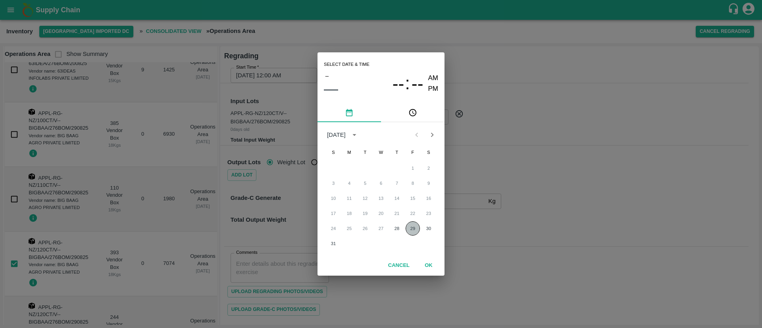
click at [410, 228] on button "29" at bounding box center [412, 228] width 14 height 14
type input "[DATE] 12:00 AM"
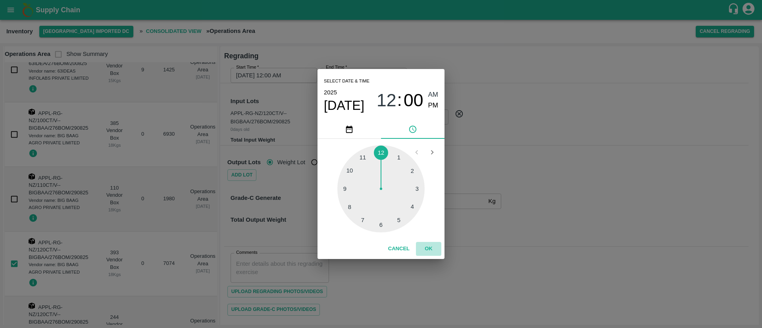
click at [430, 244] on button "OK" at bounding box center [428, 249] width 25 height 14
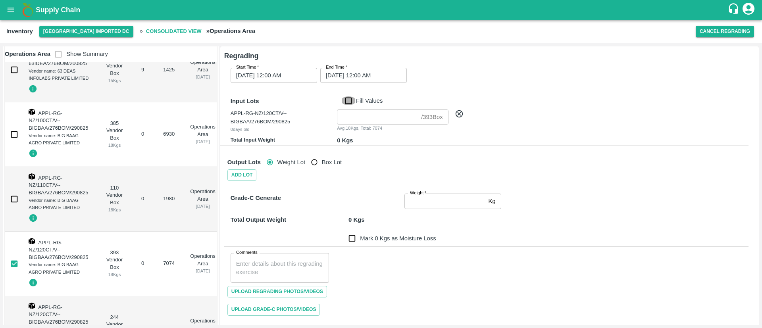
click at [350, 100] on input "Fill Values" at bounding box center [348, 100] width 15 height 9
checkbox input "true"
type input "393"
click at [350, 100] on input "Fill Values" at bounding box center [348, 100] width 15 height 9
checkbox input "false"
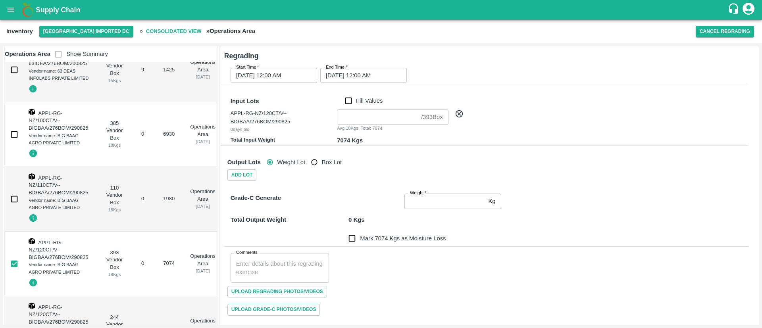
click at [357, 117] on input "number" at bounding box center [377, 116] width 81 height 15
type input "3"
click at [432, 145] on div "Output Lots Weight Lot Box Lot Add Lot" at bounding box center [479, 160] width 537 height 42
click at [373, 115] on input "3" at bounding box center [377, 116] width 81 height 15
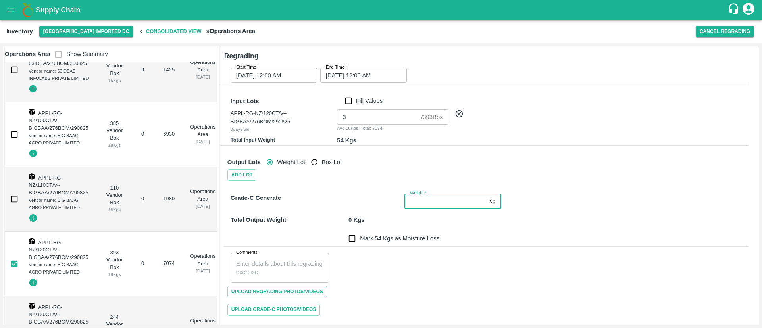
click at [428, 204] on input "Weight   *" at bounding box center [444, 201] width 81 height 15
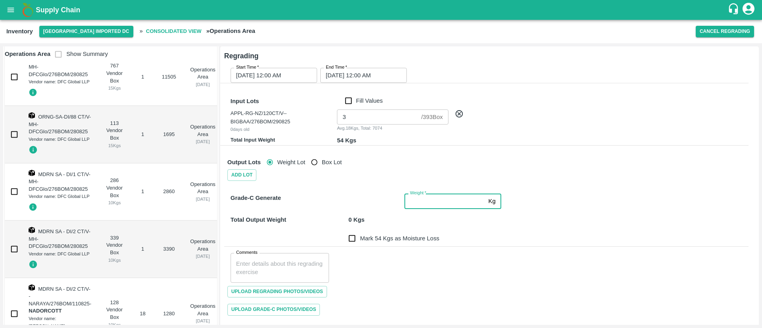
scroll to position [370, 0]
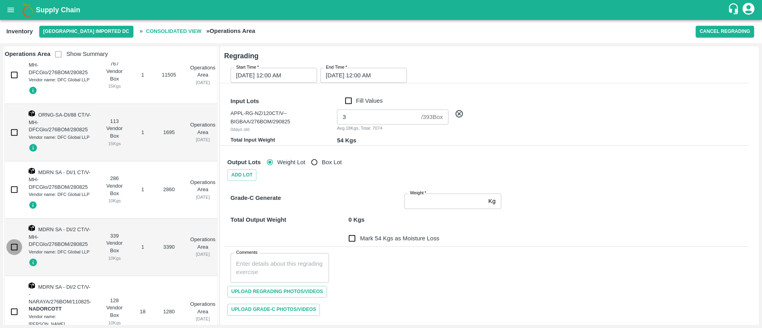
click at [16, 246] on input "checkbox" at bounding box center [14, 247] width 16 height 16
checkbox input "false"
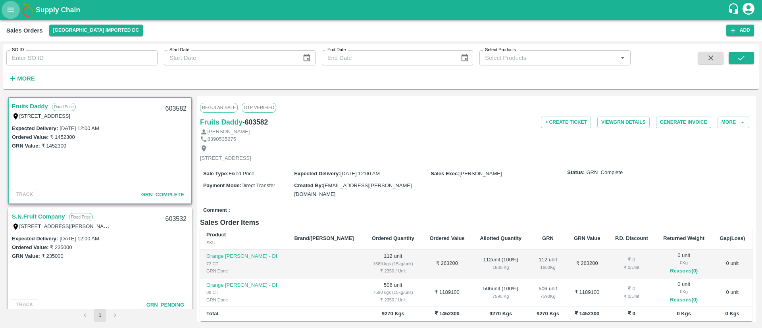
click at [16, 13] on button "open drawer" at bounding box center [11, 10] width 18 height 18
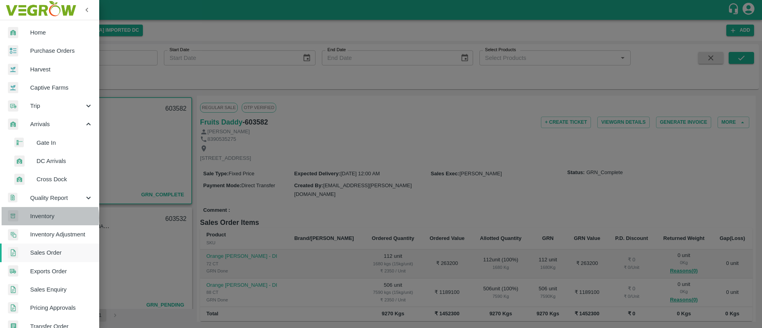
drag, startPoint x: 46, startPoint y: 218, endPoint x: 46, endPoint y: 213, distance: 4.8
click at [45, 218] on span "Inventory" at bounding box center [61, 216] width 63 height 9
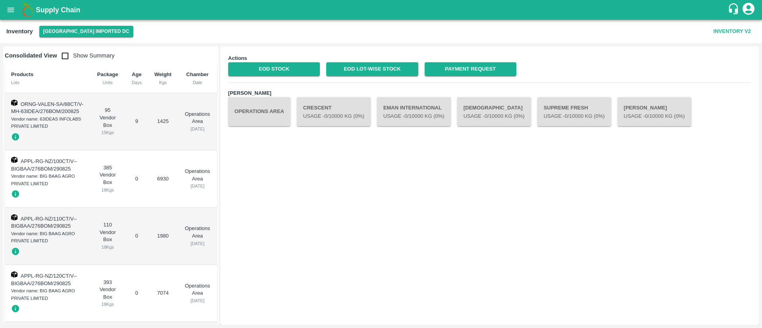
click at [261, 120] on button "Operations Area" at bounding box center [259, 111] width 62 height 29
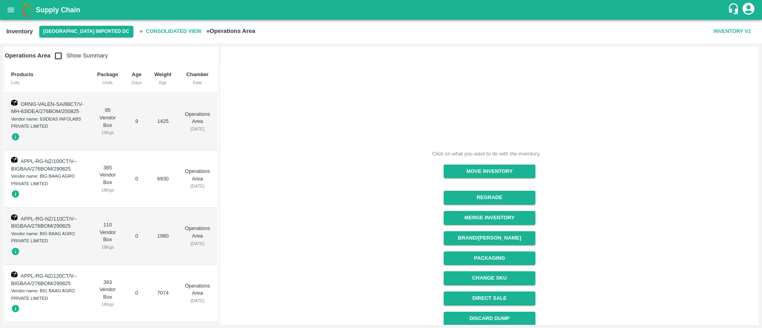
click at [482, 197] on button "Regrade" at bounding box center [489, 198] width 92 height 14
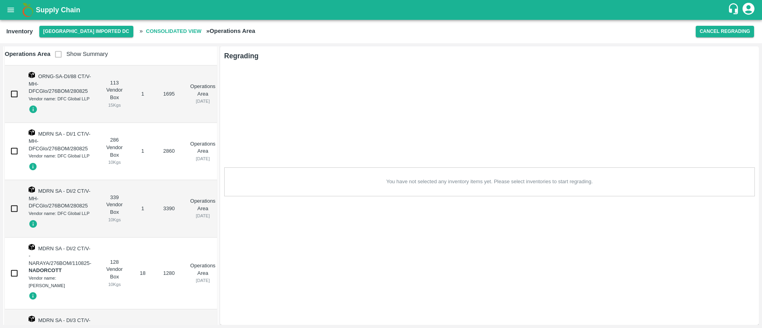
scroll to position [410, 0]
click at [16, 209] on input "checkbox" at bounding box center [14, 207] width 16 height 16
checkbox input "true"
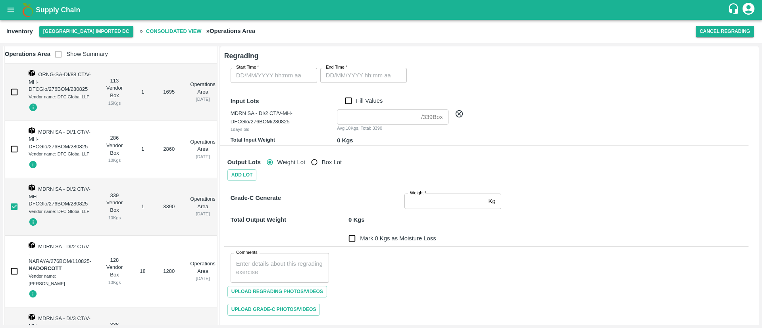
type input "DD/MM/YYYY hh:mm aa"
click at [271, 71] on input "DD/MM/YYYY hh:mm aa" at bounding box center [270, 75] width 81 height 15
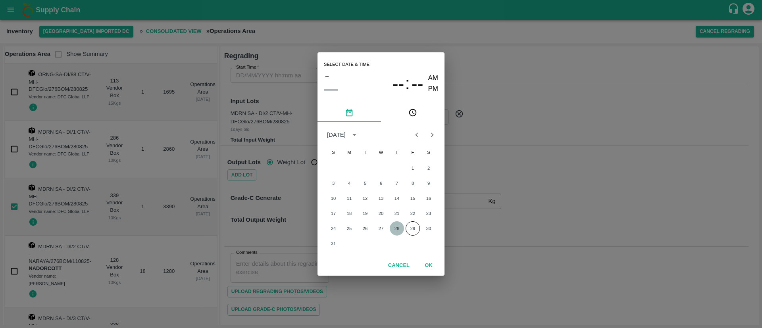
drag, startPoint x: 400, startPoint y: 226, endPoint x: 406, endPoint y: 244, distance: 18.7
click at [399, 225] on button "28" at bounding box center [397, 228] width 14 height 14
type input "[DATE] 12:00 AM"
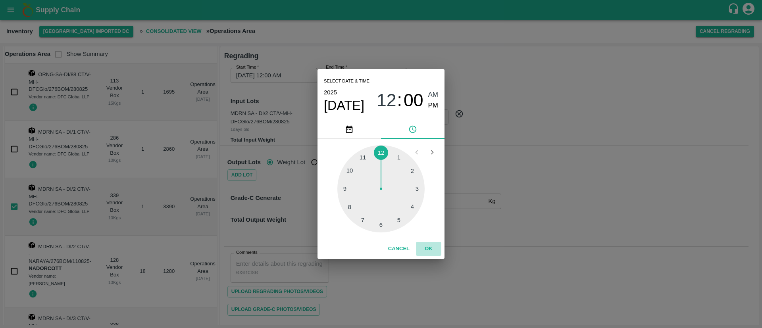
drag, startPoint x: 423, startPoint y: 244, endPoint x: 418, endPoint y: 238, distance: 7.1
click at [422, 242] on button "OK" at bounding box center [428, 249] width 25 height 14
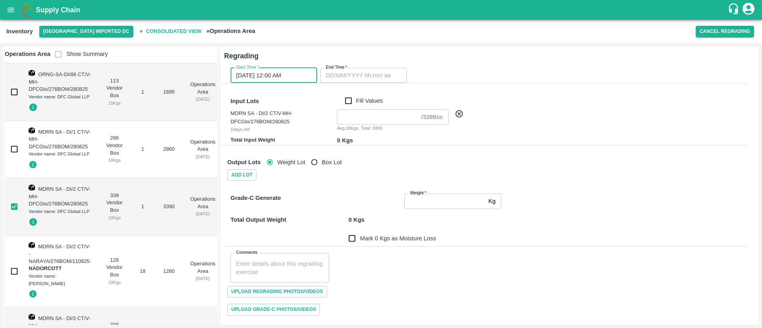
type input "DD/MM/YYYY hh:mm aa"
click at [359, 73] on input "DD/MM/YYYY hh:mm aa" at bounding box center [360, 75] width 81 height 15
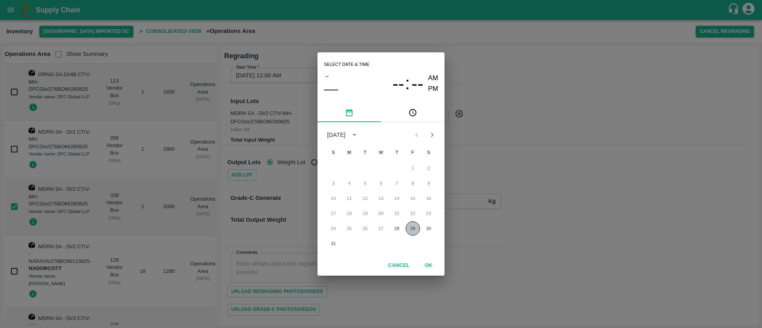
click at [411, 229] on button "29" at bounding box center [412, 228] width 14 height 14
type input "[DATE] 12:00 AM"
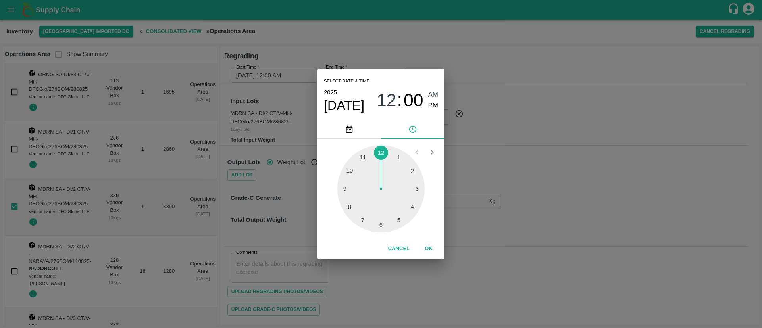
click at [431, 249] on button "OK" at bounding box center [428, 249] width 25 height 14
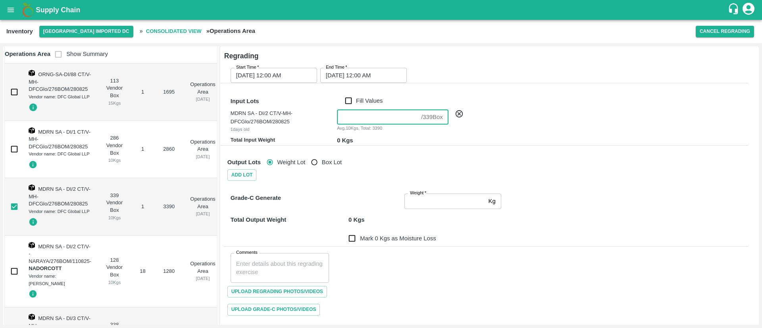
click at [358, 114] on input "number" at bounding box center [377, 116] width 81 height 15
type input "3"
click at [390, 160] on div "Output Lots Weight Lot Box Lot" at bounding box center [484, 159] width 527 height 21
click at [425, 195] on label "Weight   *" at bounding box center [418, 193] width 16 height 6
click at [425, 195] on input "Weight   *" at bounding box center [444, 201] width 81 height 15
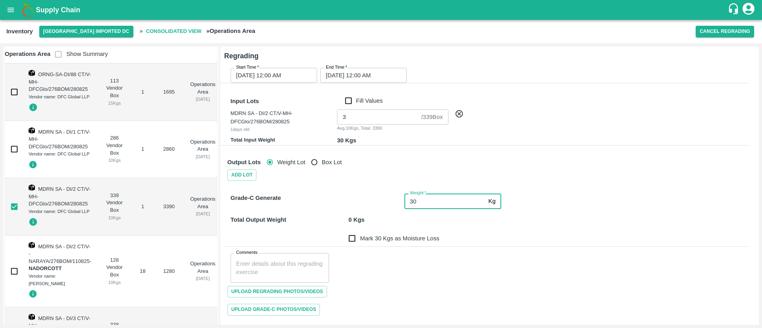
type input "30"
click at [403, 263] on div "Comments x Comments" at bounding box center [486, 265] width 524 height 36
click at [351, 238] on input "Mark 0 Kgs as Moisture Loss" at bounding box center [352, 238] width 16 height 16
checkbox input "true"
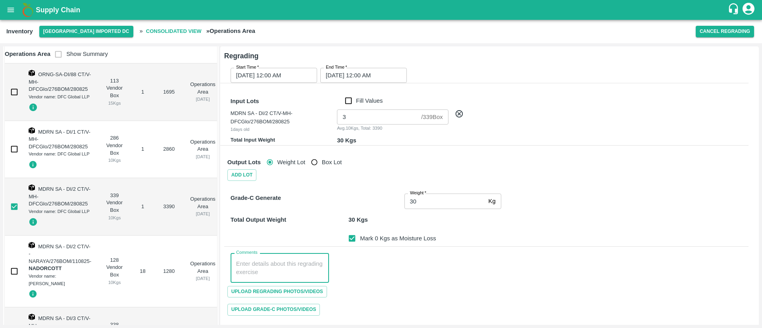
click at [298, 264] on textarea "Comments" at bounding box center [279, 268] width 87 height 17
click at [278, 288] on span "Upload Regrading Photos/Videos" at bounding box center [277, 292] width 100 height 12
click at [0, 0] on input "Upload Regrading Photos/Videos" at bounding box center [0, 0] width 0 height 0
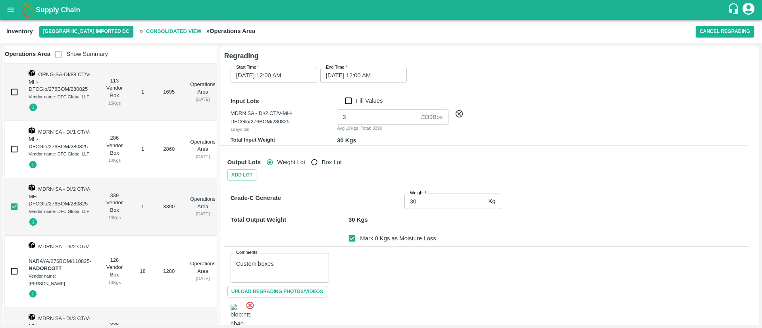
scroll to position [45, 0]
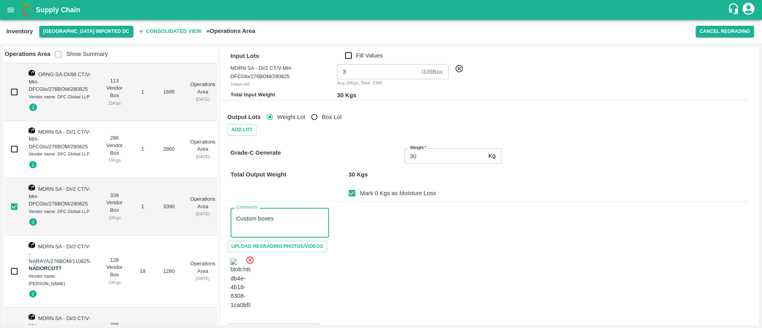
click at [278, 220] on textarea "Custom boxes" at bounding box center [279, 223] width 87 height 17
type textarea "Custom boxes Mandrine container 2 short and 1 Custom"
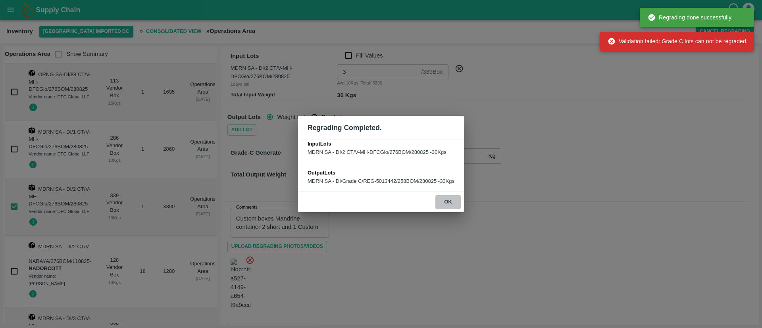
click at [446, 202] on button "ok" at bounding box center [447, 202] width 25 height 14
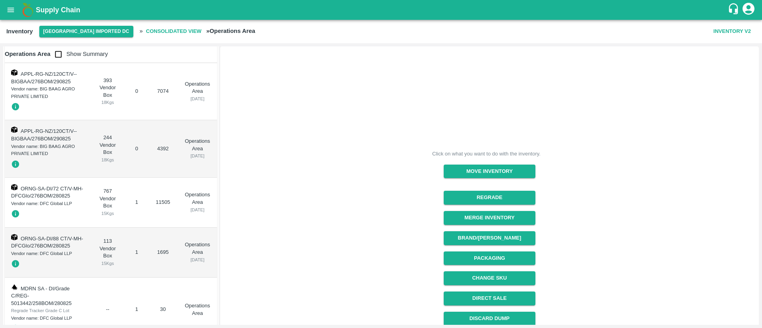
scroll to position [0, 0]
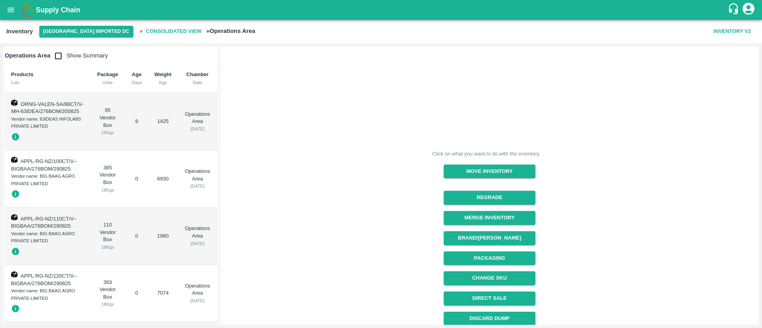
click at [500, 316] on button "Discard Dump" at bounding box center [489, 319] width 92 height 14
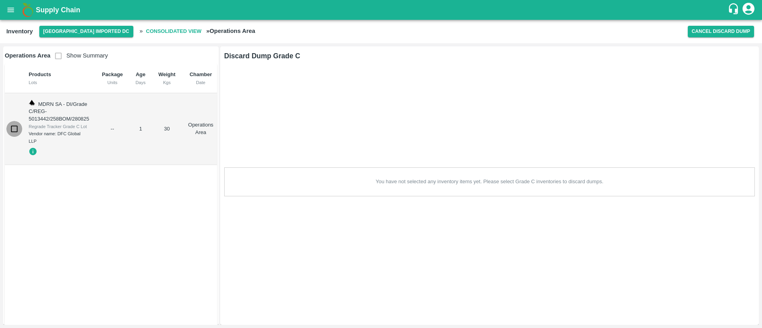
click at [10, 125] on input "checkbox" at bounding box center [14, 129] width 16 height 16
checkbox input "true"
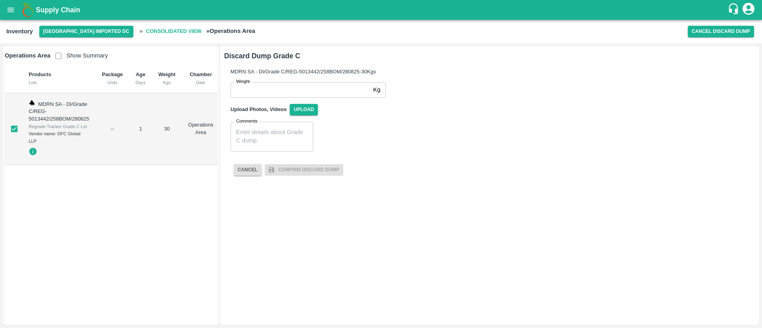
click at [294, 90] on input "Weight" at bounding box center [299, 89] width 139 height 15
type input "30"
click at [326, 127] on div "Comments x Comments" at bounding box center [486, 133] width 524 height 36
click at [307, 111] on span "Upload" at bounding box center [304, 110] width 28 height 12
click at [0, 0] on input "Upload" at bounding box center [0, 0] width 0 height 0
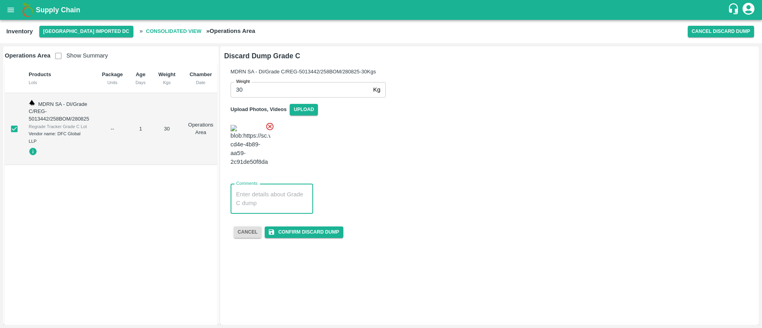
click at [266, 190] on textarea "Comments" at bounding box center [271, 198] width 71 height 17
type textarea "Custom Boxes 2short and 1 Custom"
click at [284, 227] on button "Confirm Discard Dump" at bounding box center [304, 233] width 78 height 12
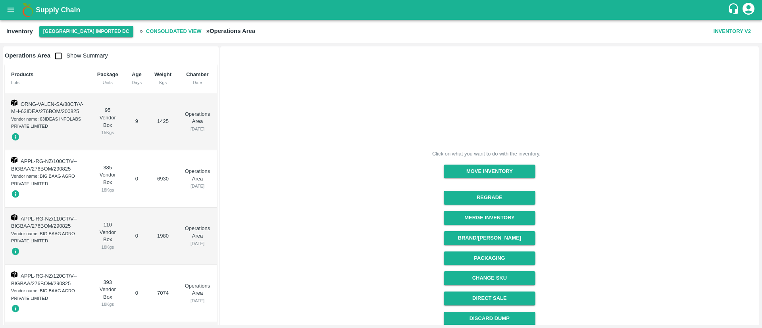
click at [93, 32] on button "[GEOGRAPHIC_DATA] Imported DC" at bounding box center [86, 32] width 94 height 12
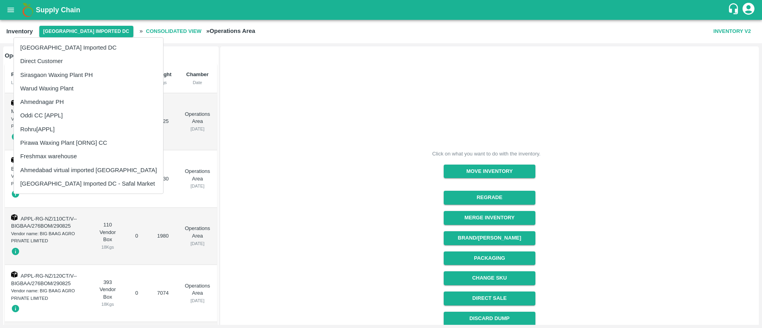
click at [150, 30] on div at bounding box center [381, 164] width 762 height 328
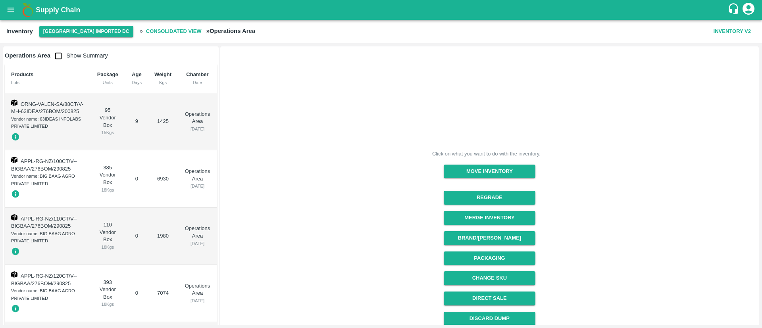
click at [150, 29] on b "Consolidated View" at bounding box center [174, 31] width 56 height 9
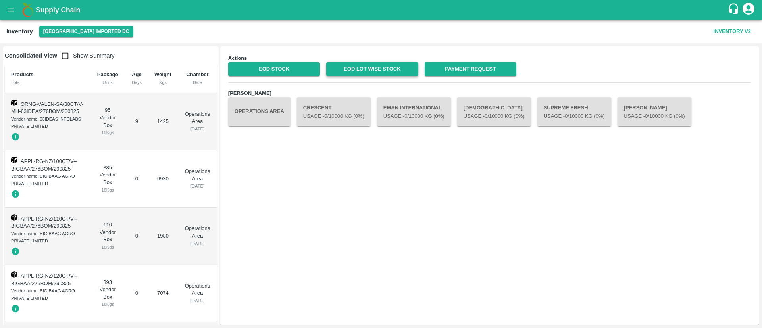
click at [379, 69] on link "EOD Lot-wise Stock" at bounding box center [372, 69] width 92 height 14
click at [17, 15] on button "open drawer" at bounding box center [11, 10] width 18 height 18
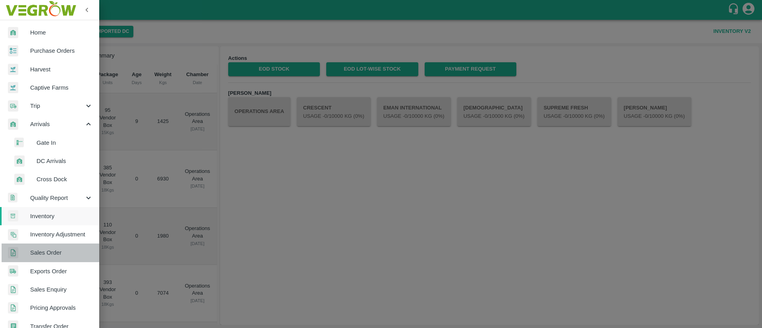
click at [59, 253] on span "Sales Order" at bounding box center [61, 252] width 63 height 9
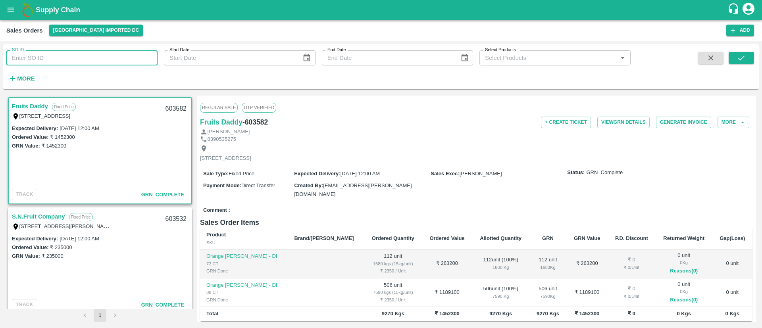
click at [38, 59] on input "SO ID" at bounding box center [81, 57] width 151 height 15
paste input "603288"
type input "603288"
click at [742, 62] on button "submit" at bounding box center [740, 58] width 25 height 12
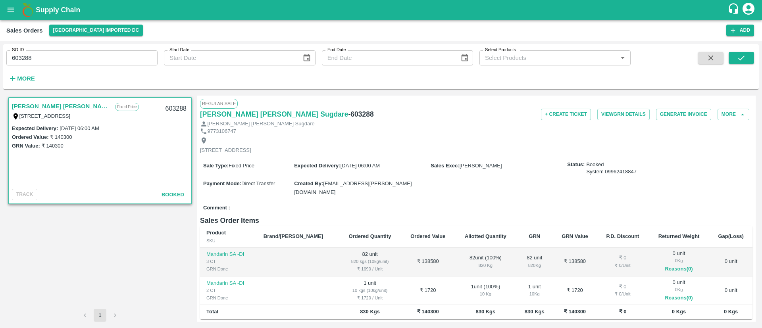
click at [89, 58] on input "603288" at bounding box center [81, 57] width 151 height 15
paste input "text"
click at [745, 57] on icon "submit" at bounding box center [741, 58] width 9 height 9
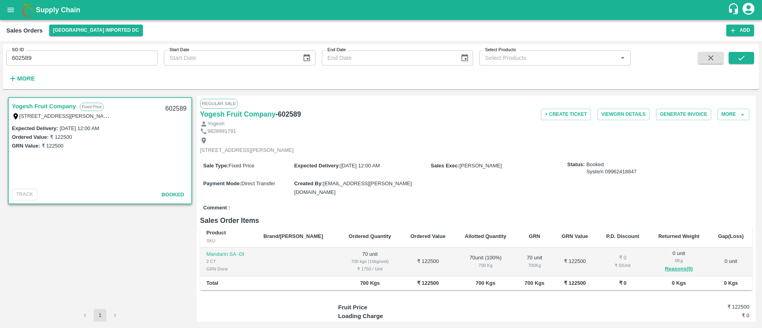
click at [92, 59] on input "602589" at bounding box center [81, 57] width 151 height 15
click at [92, 58] on input "602589" at bounding box center [81, 57] width 151 height 15
click at [93, 58] on input "602589" at bounding box center [81, 57] width 151 height 15
paste input "text"
click at [744, 52] on button "submit" at bounding box center [740, 58] width 25 height 12
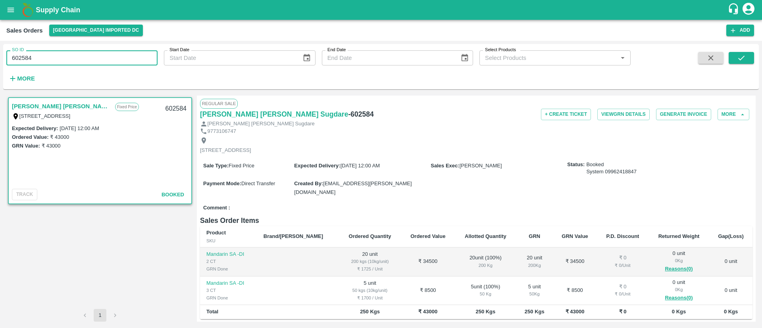
click at [110, 61] on input "602584" at bounding box center [81, 57] width 151 height 15
paste input "text"
click at [740, 54] on icon "submit" at bounding box center [741, 58] width 9 height 9
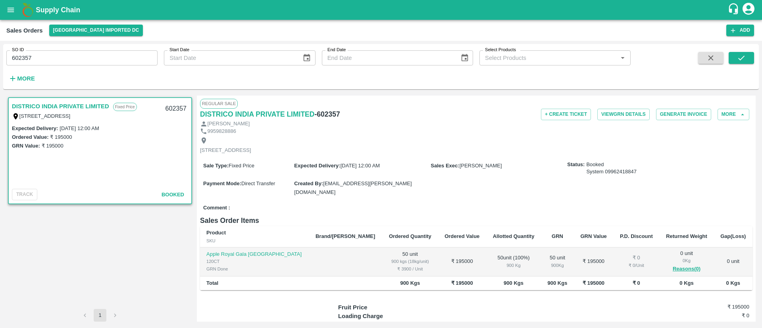
click at [121, 54] on input "602357" at bounding box center [81, 57] width 151 height 15
paste input "text"
click at [749, 57] on button "submit" at bounding box center [740, 58] width 25 height 12
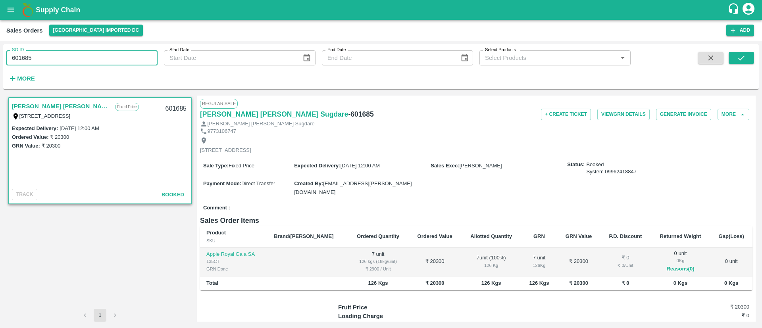
click at [86, 55] on input "601685" at bounding box center [81, 57] width 151 height 15
paste input "text"
type input "601665"
click at [737, 60] on icon "submit" at bounding box center [741, 58] width 9 height 9
